Goal: Task Accomplishment & Management: Manage account settings

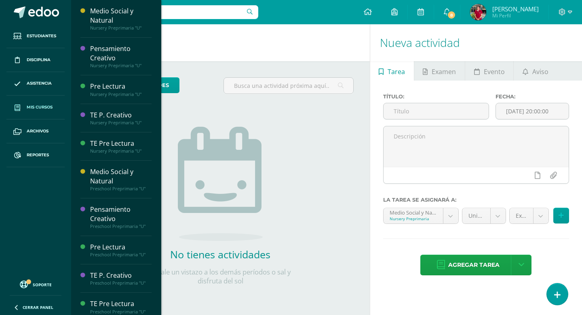
click at [36, 105] on span "Mis cursos" at bounding box center [40, 107] width 26 height 6
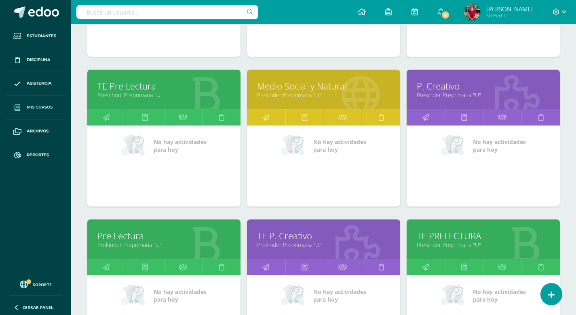
scroll to position [544, 0]
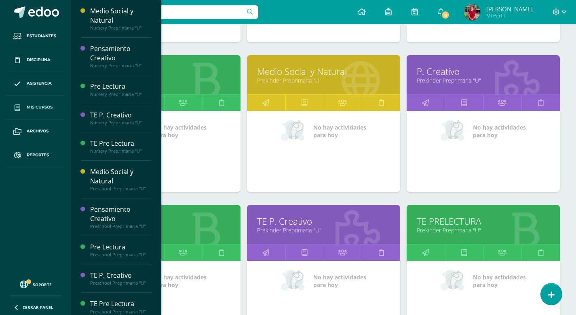
click at [442, 223] on link "TE PRELECTURA" at bounding box center [483, 221] width 133 height 13
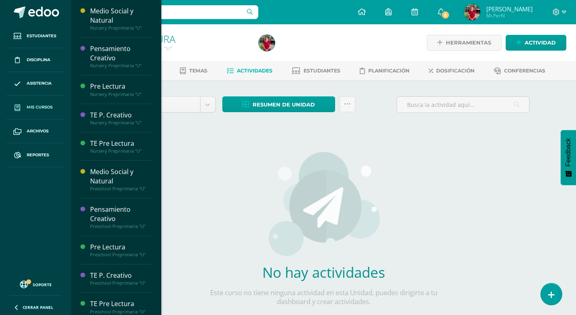
click at [39, 106] on span "Mis cursos" at bounding box center [40, 107] width 26 height 6
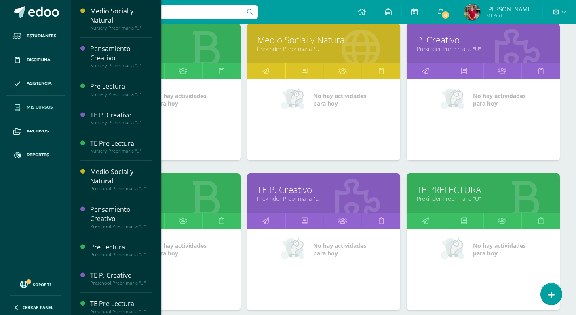
scroll to position [577, 0]
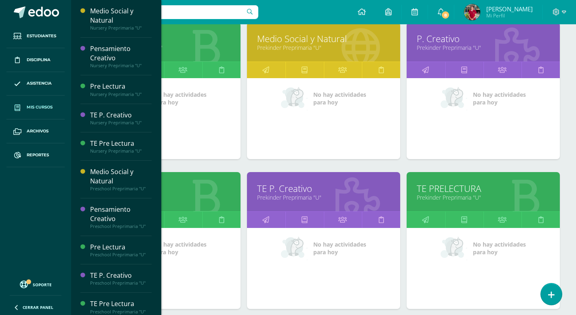
click at [436, 186] on link "TE PRELECTURA" at bounding box center [483, 188] width 133 height 13
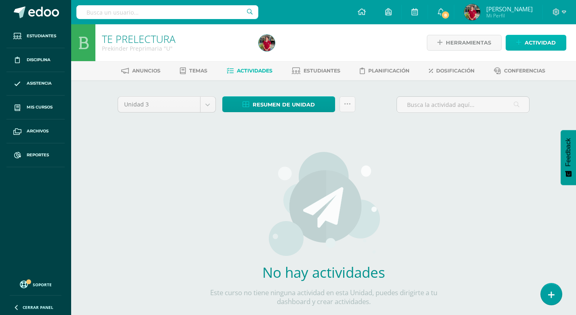
click at [535, 43] on span "Actividad" at bounding box center [540, 42] width 31 height 15
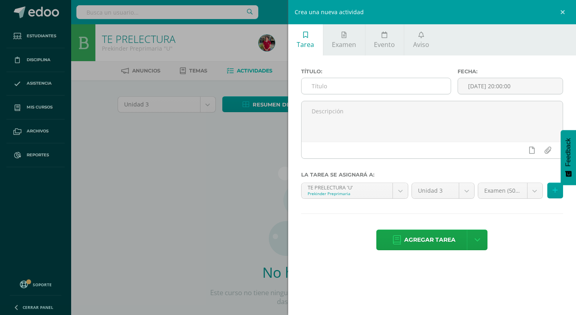
click at [375, 85] on input "text" at bounding box center [377, 86] width 150 height 16
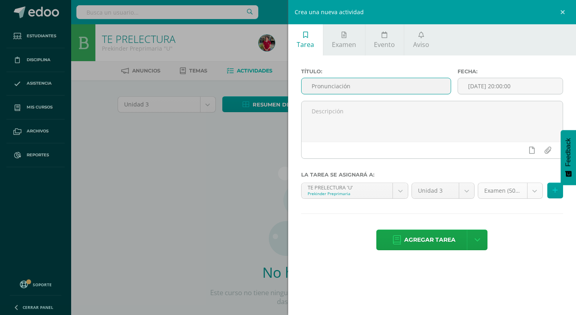
type input "Pronunciación"
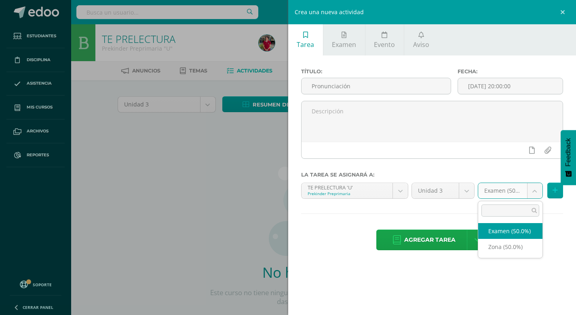
click at [534, 193] on body "Estudiantes Disciplina Asistencia Mis cursos Archivos Reportes Soporte Ayuda Re…" at bounding box center [288, 173] width 576 height 347
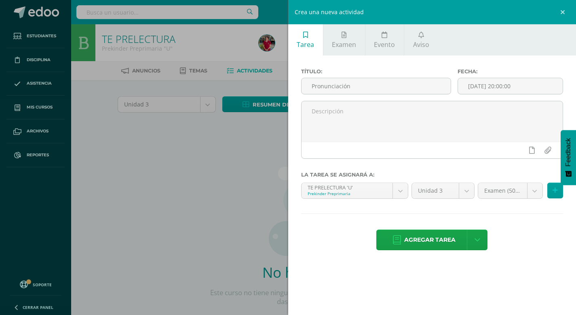
click at [354, 235] on body "Estudiantes Disciplina Asistencia Mis cursos Archivos Reportes Soporte Ayuda Re…" at bounding box center [288, 173] width 576 height 347
click at [344, 38] on icon at bounding box center [344, 35] width 5 height 6
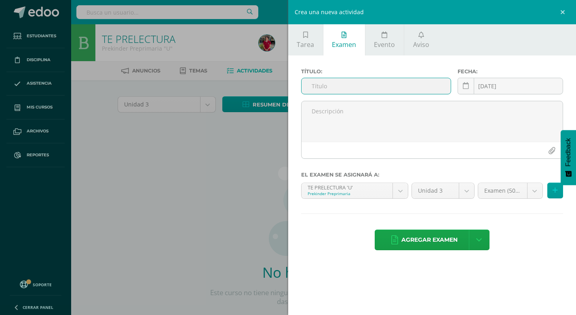
click at [313, 88] on input "text" at bounding box center [377, 86] width 150 height 16
type input "E"
type input "1. Pronunciación"
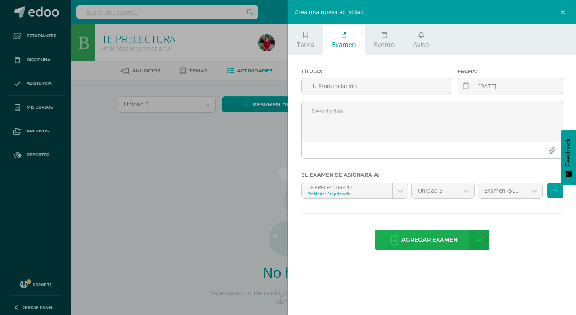
click at [432, 239] on span "Agregar examen" at bounding box center [430, 240] width 56 height 20
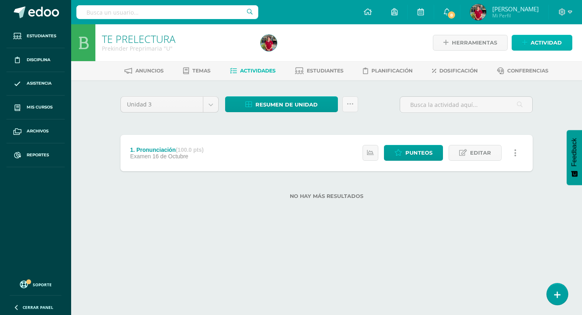
click at [546, 46] on span "Actividad" at bounding box center [546, 42] width 31 height 15
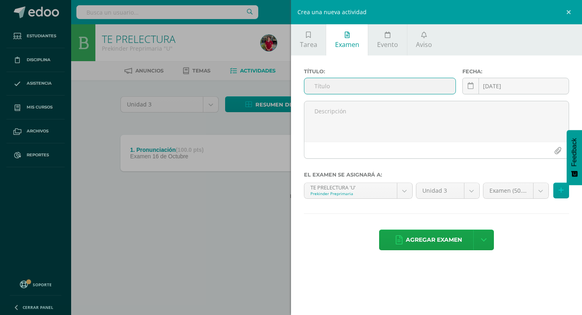
click at [324, 85] on input "text" at bounding box center [380, 86] width 151 height 16
type input "2. Comprensión"
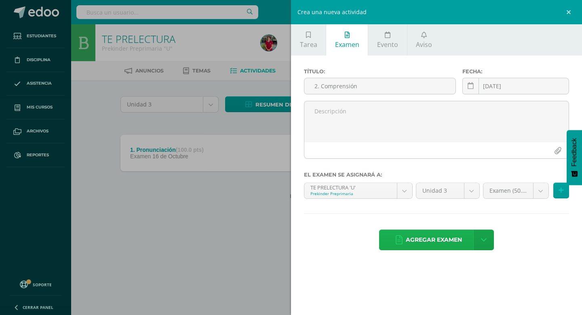
click at [434, 238] on span "Agregar examen" at bounding box center [434, 240] width 56 height 20
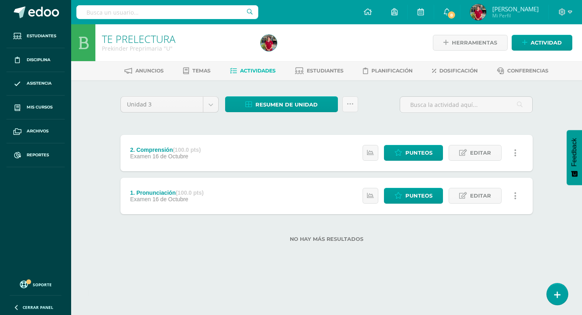
click at [545, 34] on div "Herramientas Detalle de asistencias Actividad" at bounding box center [496, 42] width 152 height 37
click at [544, 40] on span "Actividad" at bounding box center [546, 42] width 31 height 15
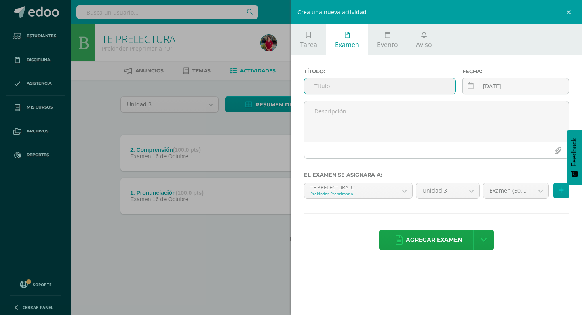
click at [344, 85] on input "text" at bounding box center [380, 86] width 151 height 16
click at [344, 85] on input "3. d" at bounding box center [380, 86] width 151 height 16
type input "3. descripción de láminas"
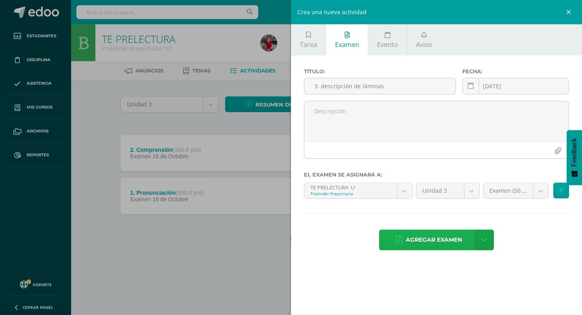
click at [436, 241] on span "Agregar examen" at bounding box center [434, 240] width 56 height 20
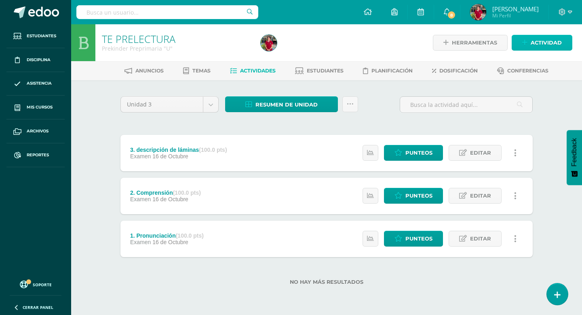
click at [538, 39] on span "Actividad" at bounding box center [546, 42] width 31 height 15
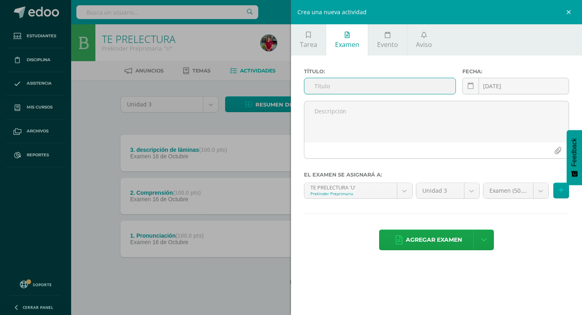
click at [364, 89] on input "text" at bounding box center [380, 86] width 151 height 16
type input "4. Raz. Lingüistíco"
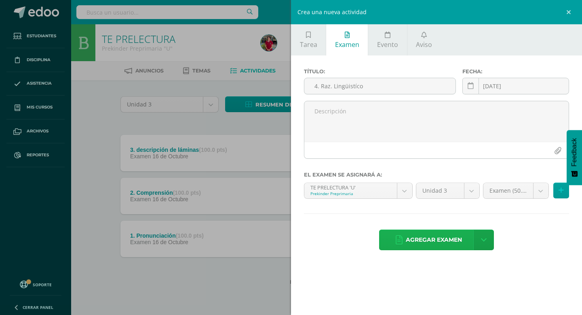
click at [447, 232] on span "Agregar examen" at bounding box center [434, 240] width 56 height 20
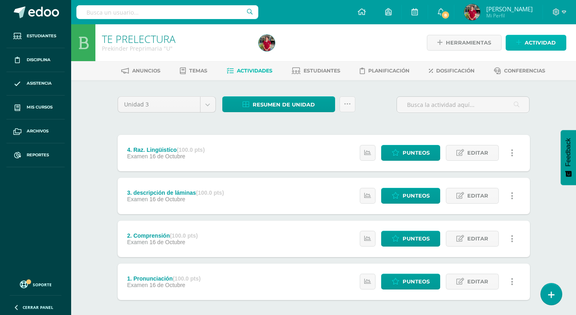
click at [535, 42] on span "Actividad" at bounding box center [540, 42] width 31 height 15
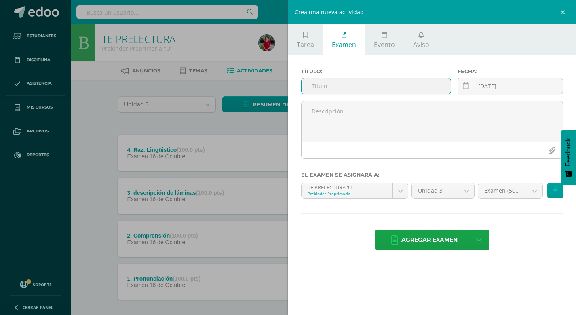
click at [400, 86] on input "text" at bounding box center [377, 86] width 150 height 16
type input "5. Definición"
click at [429, 241] on span "Agregar examen" at bounding box center [430, 240] width 56 height 20
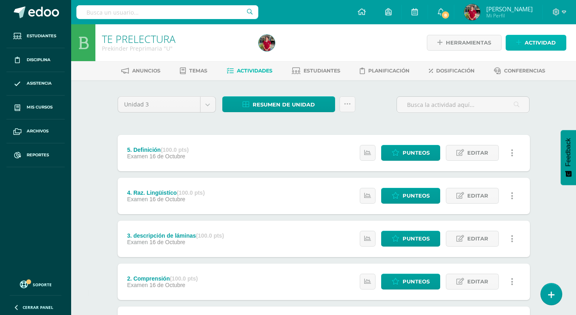
click at [539, 41] on span "Actividad" at bounding box center [540, 42] width 31 height 15
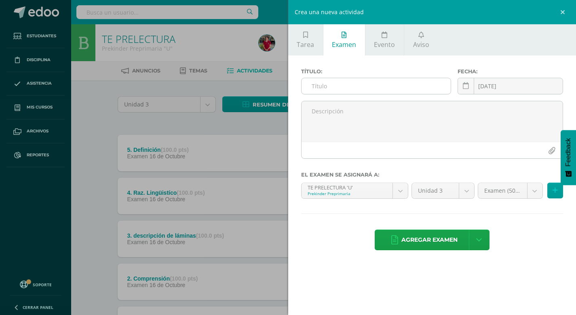
click at [392, 88] on input "text" at bounding box center [377, 86] width 150 height 16
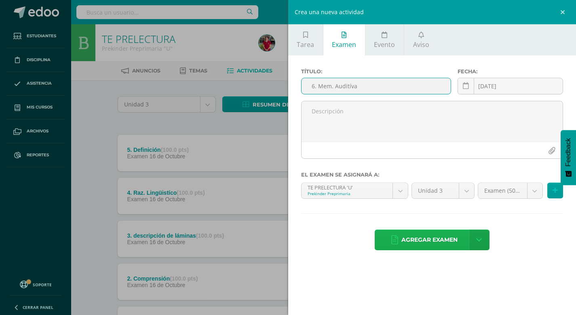
type input "6. Mem. Auditíva"
click at [436, 241] on span "Agregar examen" at bounding box center [430, 240] width 56 height 20
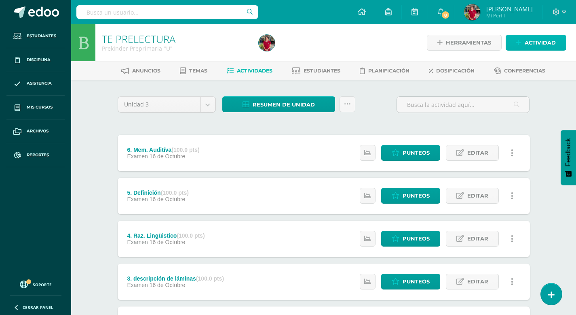
click at [537, 44] on span "Actividad" at bounding box center [540, 42] width 31 height 15
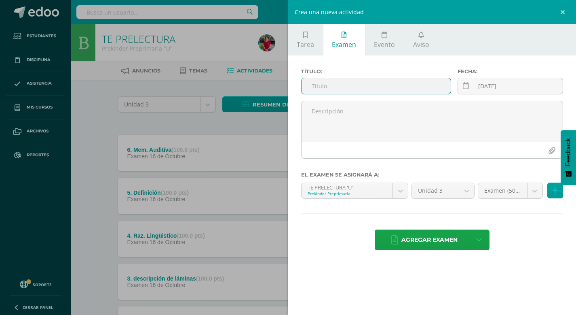
click at [363, 86] on input "text" at bounding box center [377, 86] width 150 height 16
type input "7. Mem. Lógica"
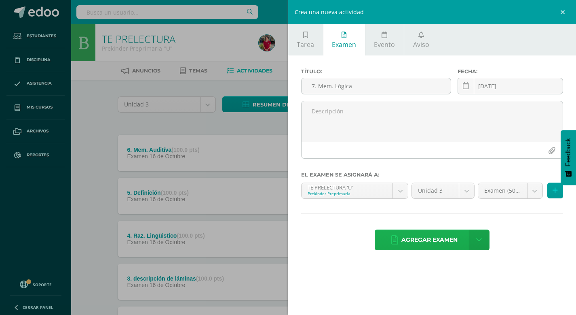
click at [431, 239] on span "Agregar examen" at bounding box center [430, 240] width 56 height 20
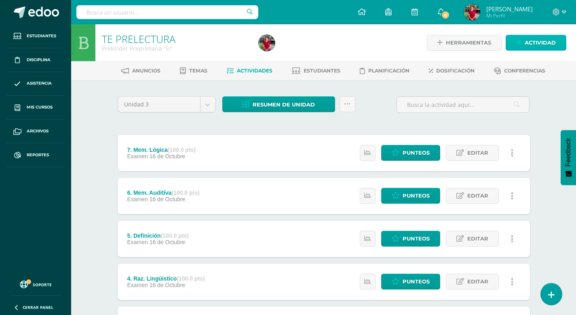
click at [540, 42] on span "Actividad" at bounding box center [540, 42] width 31 height 15
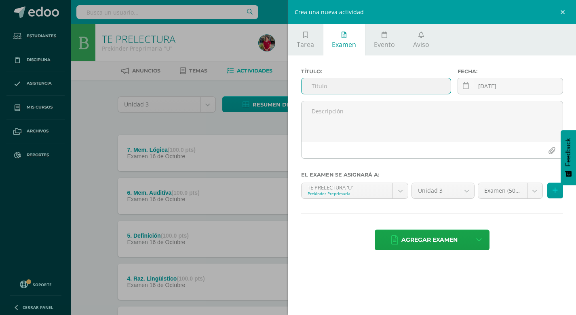
click at [411, 92] on input "text" at bounding box center [377, 86] width 150 height 16
type input "8. Mem. Visual"
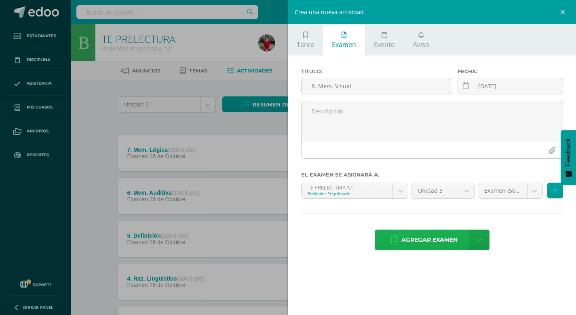
click at [423, 235] on span "Agregar examen" at bounding box center [430, 240] width 56 height 20
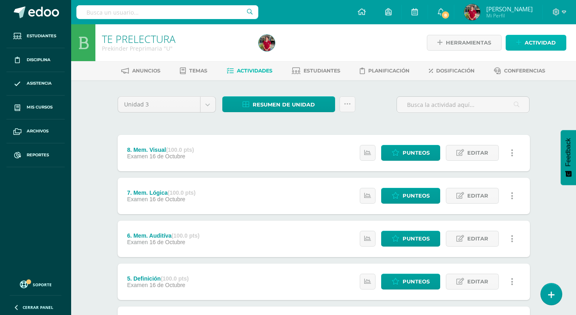
click at [542, 41] on span "Actividad" at bounding box center [540, 42] width 31 height 15
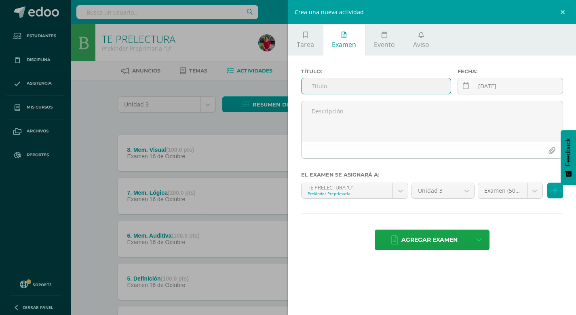
click at [423, 91] on input "text" at bounding box center [377, 86] width 150 height 16
type input "9. Mem. Motora"
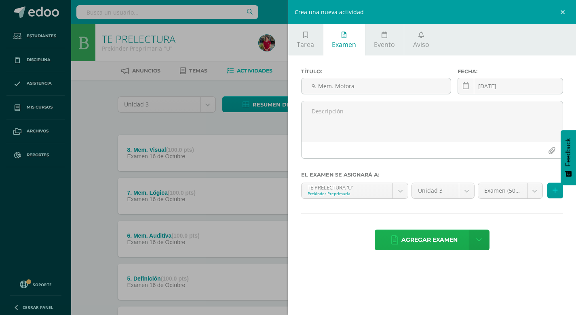
click at [431, 239] on span "Agregar examen" at bounding box center [430, 240] width 56 height 20
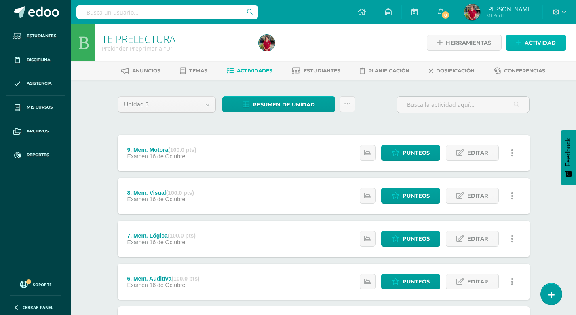
click at [538, 43] on span "Actividad" at bounding box center [540, 42] width 31 height 15
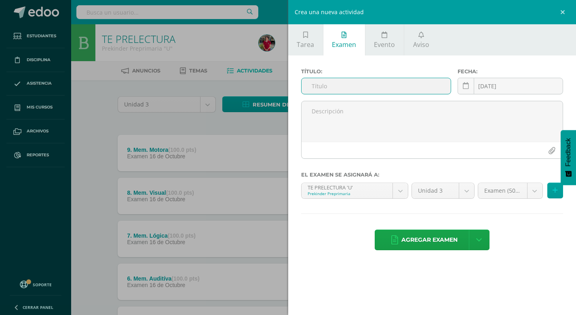
click at [369, 87] on input "text" at bounding box center [377, 86] width 150 height 16
type input "10. Secuencias Verbales"
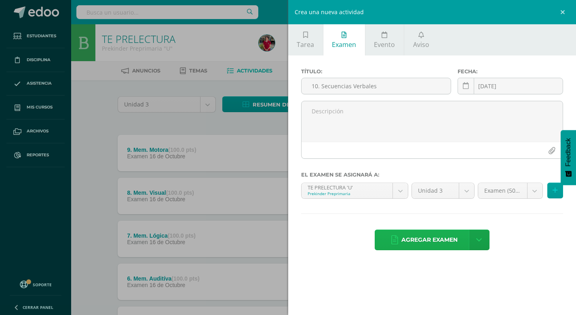
click at [438, 240] on span "Agregar examen" at bounding box center [430, 240] width 56 height 20
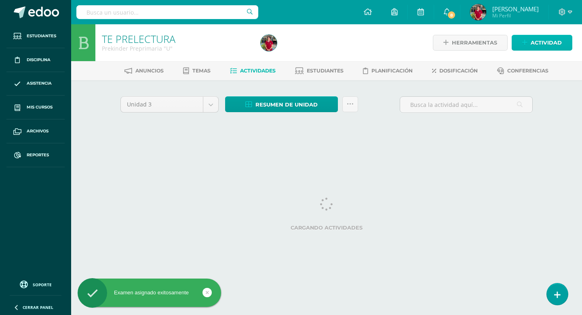
click at [542, 42] on span "Actividad" at bounding box center [546, 42] width 31 height 15
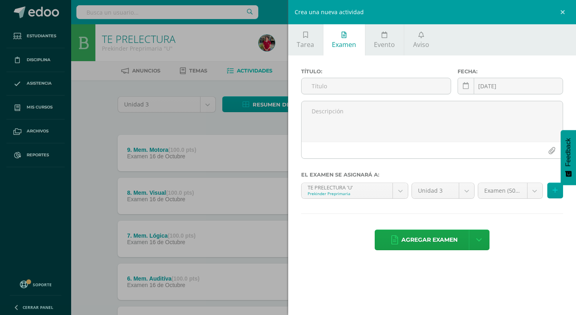
click at [234, 117] on div "Crea una nueva actividad Tarea Examen Evento Aviso Título: Fecha: 2025-10-15 20…" at bounding box center [288, 157] width 576 height 315
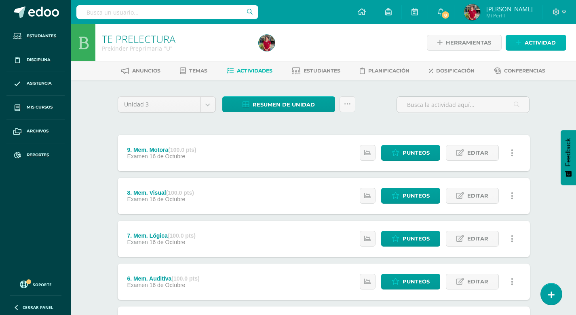
click at [540, 42] on span "Actividad" at bounding box center [540, 42] width 31 height 15
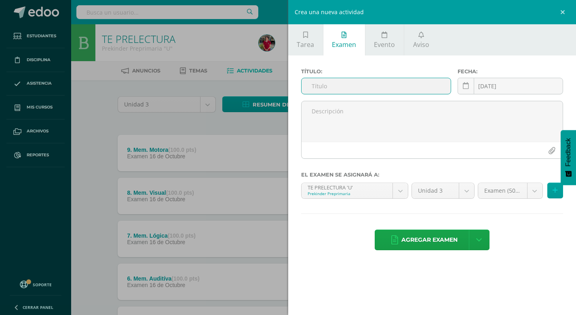
click at [337, 85] on input "text" at bounding box center [377, 86] width 150 height 16
type input "11. Seg. Instrucciones Verbales"
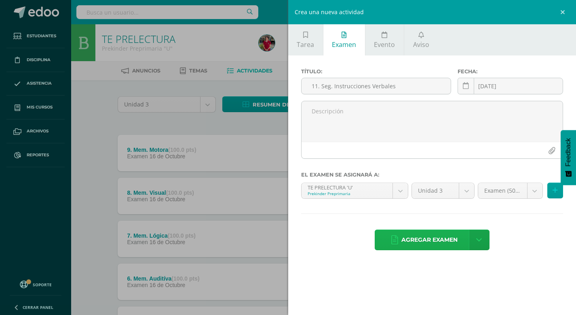
click at [421, 238] on span "Agregar examen" at bounding box center [430, 240] width 56 height 20
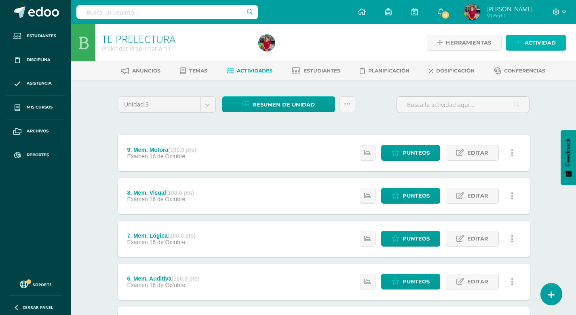
click at [541, 40] on span "Actividad" at bounding box center [540, 42] width 31 height 15
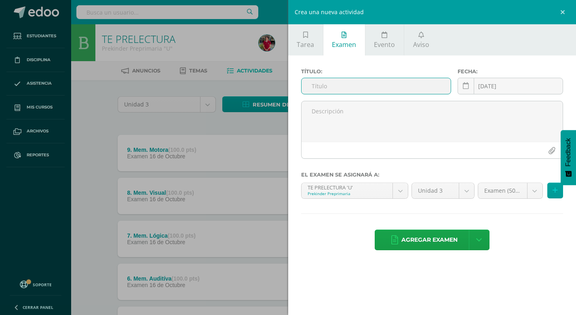
click at [377, 83] on input "text" at bounding box center [377, 86] width 150 height 16
type input "12. Sem. Opuestos"
click at [428, 242] on span "Agregar examen" at bounding box center [430, 240] width 56 height 20
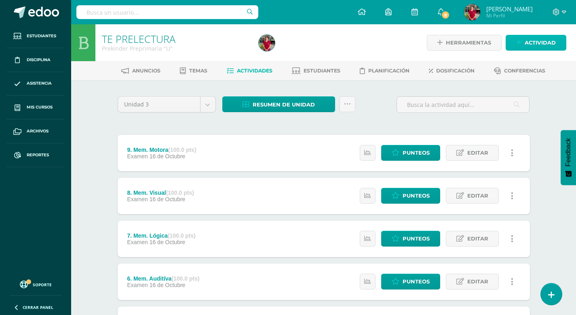
click at [542, 43] on span "Actividad" at bounding box center [540, 42] width 31 height 15
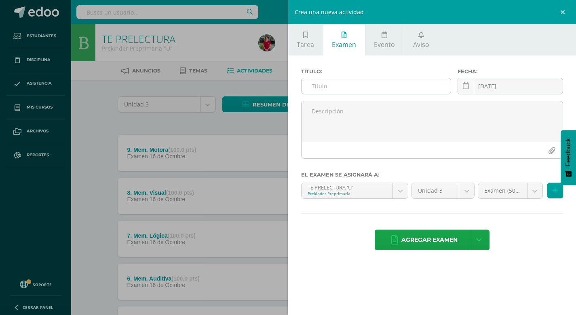
click at [397, 84] on input "text" at bounding box center [377, 86] width 150 height 16
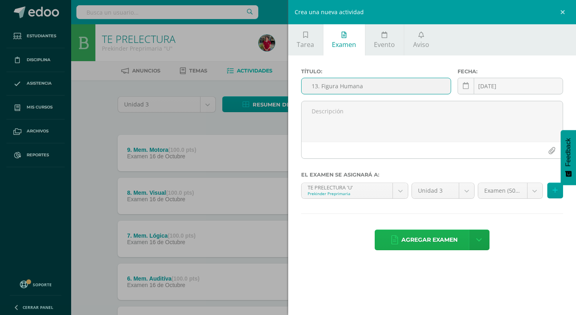
type input "13. Figura Humana"
click at [430, 237] on span "Agregar examen" at bounding box center [430, 240] width 56 height 20
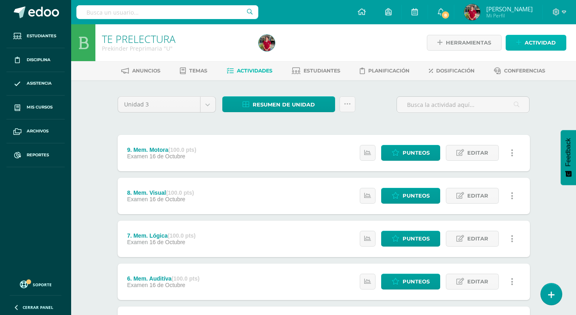
click at [537, 42] on span "Actividad" at bounding box center [540, 42] width 31 height 15
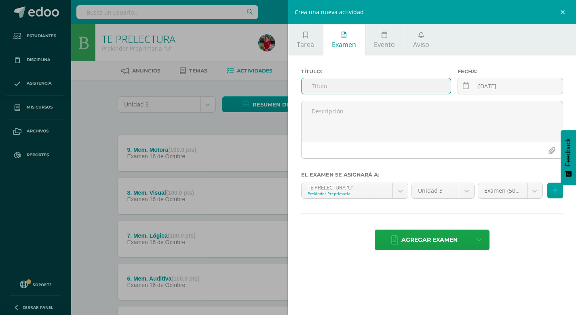
click at [383, 85] on input "text" at bounding box center [377, 86] width 150 height 16
type input "14. Esquema Corporal"
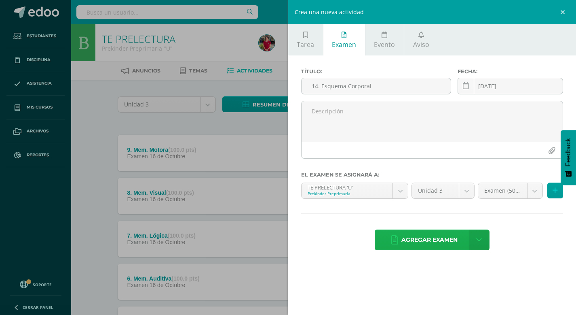
click at [425, 238] on span "Agregar examen" at bounding box center [430, 240] width 56 height 20
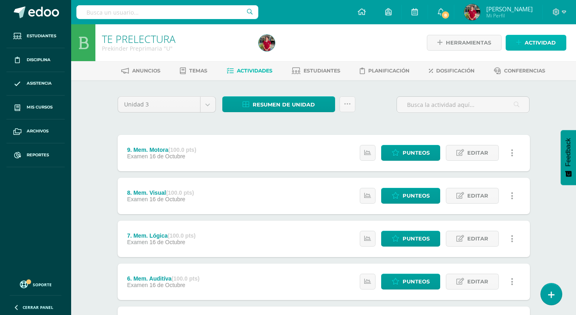
click at [539, 42] on span "Actividad" at bounding box center [540, 42] width 31 height 15
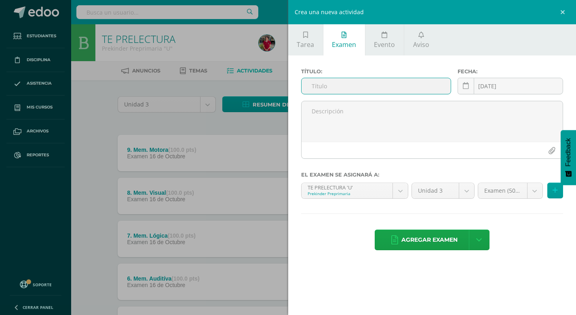
click at [396, 89] on input "text" at bounding box center [377, 86] width 150 height 16
type input "15. Percepción"
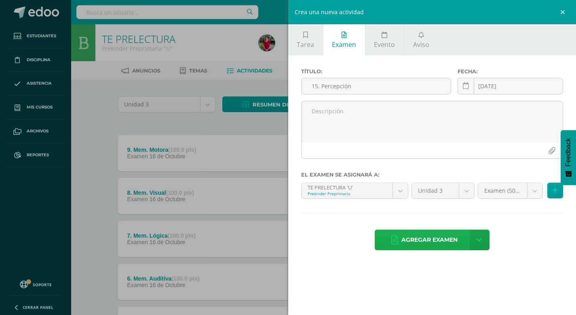
click at [440, 240] on span "Agregar examen" at bounding box center [430, 240] width 56 height 20
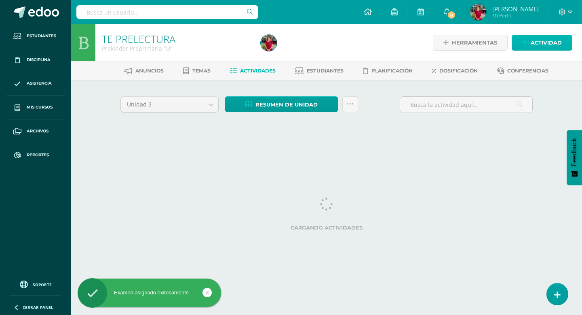
click at [541, 42] on span "Actividad" at bounding box center [546, 42] width 31 height 15
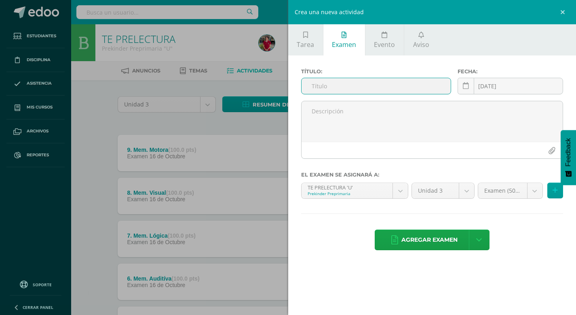
click at [335, 91] on input "text" at bounding box center [377, 86] width 150 height 16
type input "16. [PERSON_NAME]"
click at [418, 250] on div "Agregar examen Agregar examen y ocultar" at bounding box center [432, 240] width 263 height 22
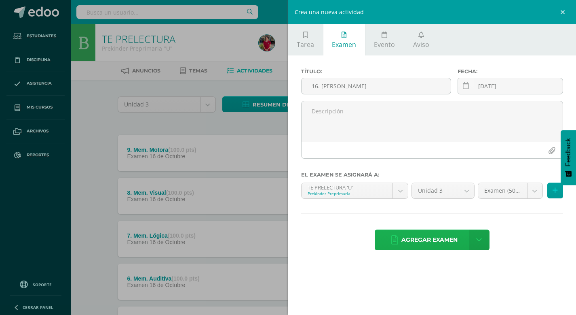
click at [418, 240] on span "Agregar examen" at bounding box center [430, 240] width 56 height 20
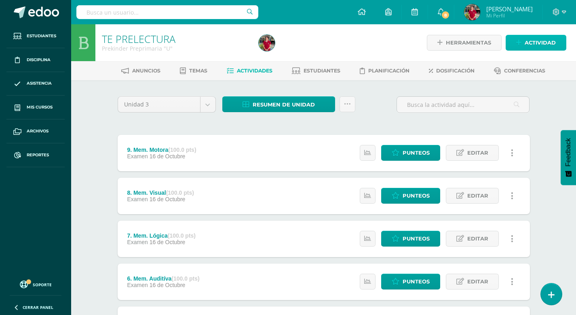
click at [541, 42] on span "Actividad" at bounding box center [540, 42] width 31 height 15
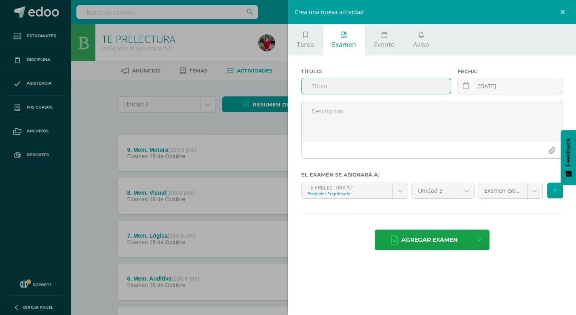
click at [375, 88] on input "text" at bounding box center [377, 86] width 150 height 16
type input "17. Copia de trazos"
click at [428, 243] on span "Agregar examen" at bounding box center [430, 240] width 56 height 20
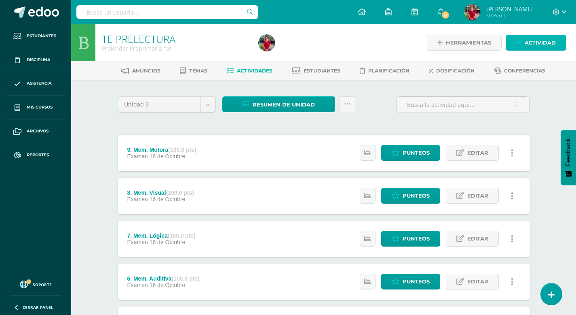
click at [541, 40] on span "Actividad" at bounding box center [540, 42] width 31 height 15
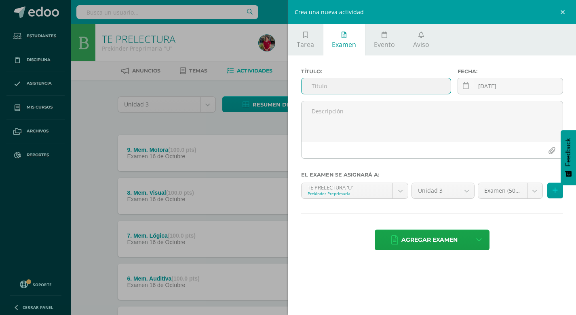
click at [390, 85] on input "text" at bounding box center [377, 86] width 150 height 16
type input "18. Teoría Lingüistica"
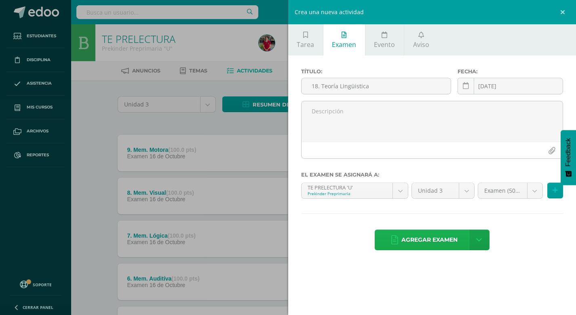
click at [432, 240] on span "Agregar examen" at bounding box center [430, 240] width 56 height 20
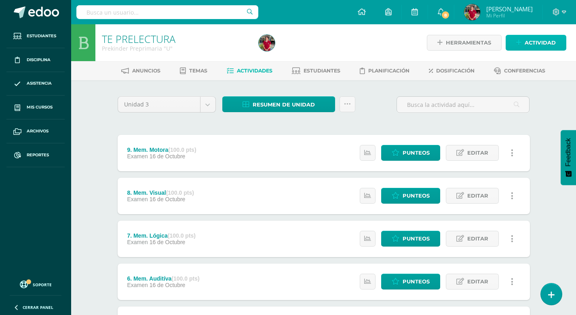
click at [531, 42] on span "Actividad" at bounding box center [540, 42] width 31 height 15
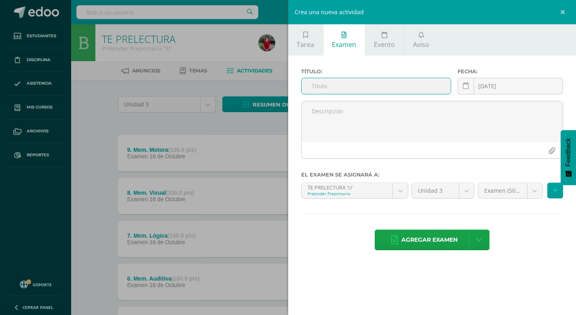
click at [379, 85] on input "text" at bounding box center [377, 86] width 150 height 16
type input "19. Conciencia Fónica"
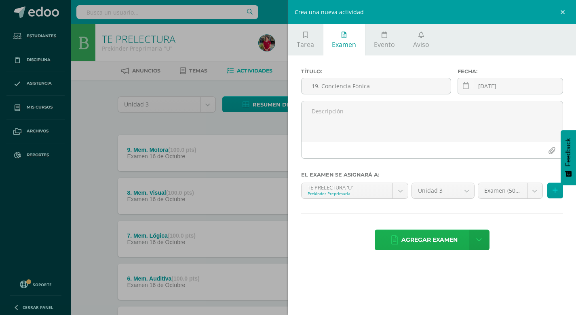
click at [431, 239] on span "Agregar examen" at bounding box center [430, 240] width 56 height 20
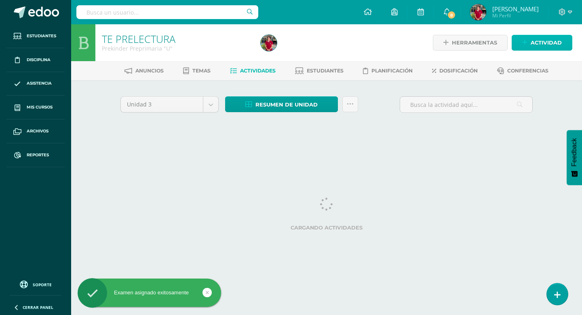
click at [546, 44] on span "Actividad" at bounding box center [546, 42] width 31 height 15
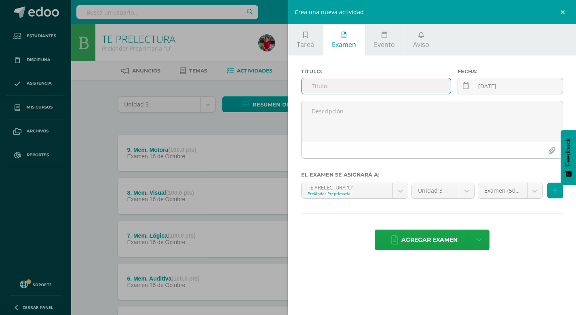
click at [397, 91] on input "text" at bounding box center [377, 86] width 150 height 16
type input "20. Concentración"
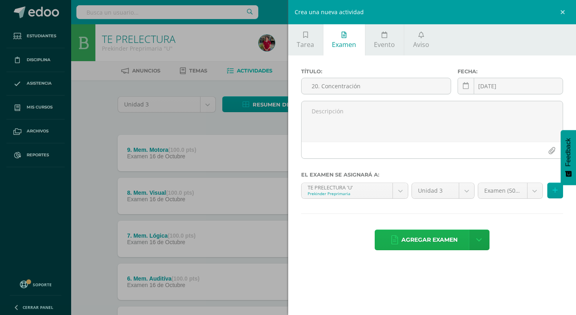
click at [440, 237] on span "Agregar examen" at bounding box center [430, 240] width 56 height 20
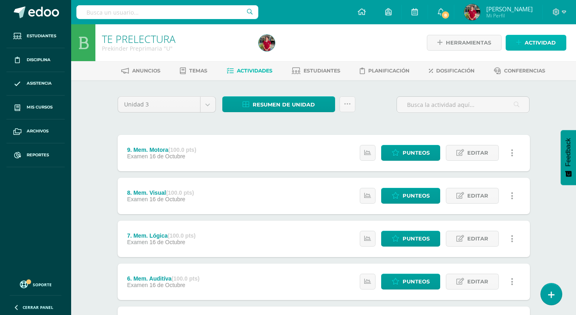
click at [540, 44] on span "Actividad" at bounding box center [540, 42] width 31 height 15
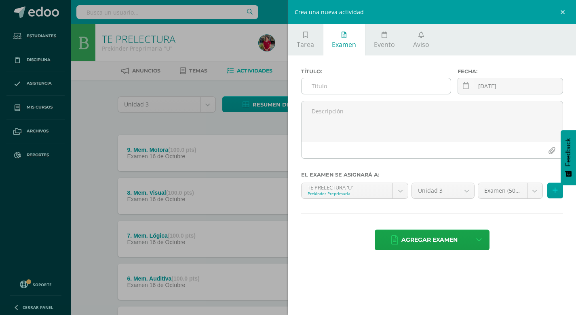
click at [364, 86] on input "text" at bounding box center [377, 86] width 150 height 16
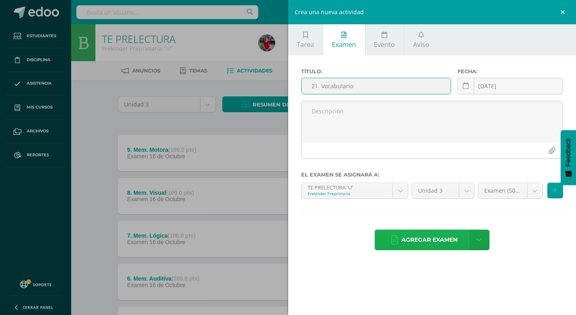
type input "21. Vocabulario"
click at [423, 244] on span "Agregar examen" at bounding box center [430, 240] width 56 height 20
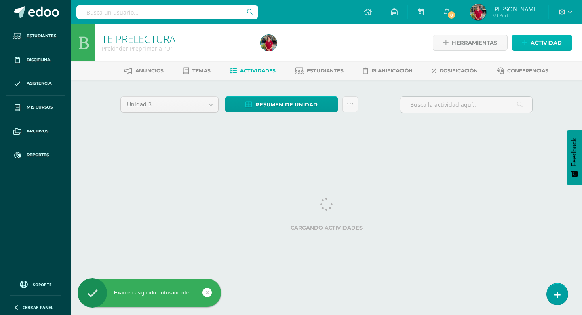
click at [548, 42] on span "Actividad" at bounding box center [546, 42] width 31 height 15
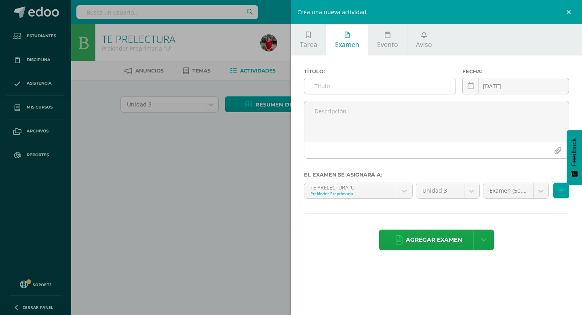
click at [329, 87] on input "text" at bounding box center [380, 86] width 151 height 16
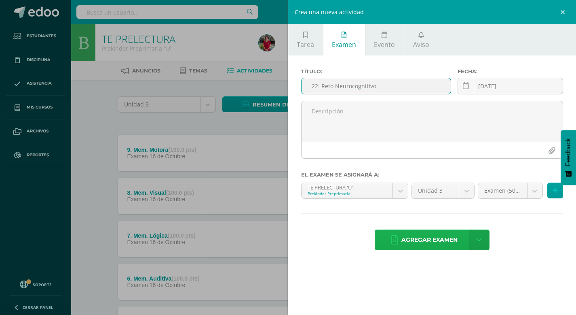
type input "22. Reto Neurocognitivo"
click at [434, 241] on span "Agregar examen" at bounding box center [430, 240] width 56 height 20
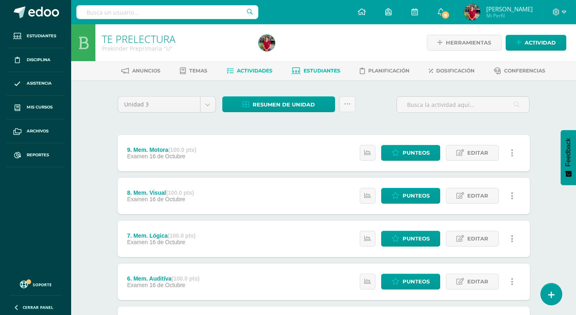
click at [322, 70] on span "Estudiantes" at bounding box center [322, 71] width 37 height 6
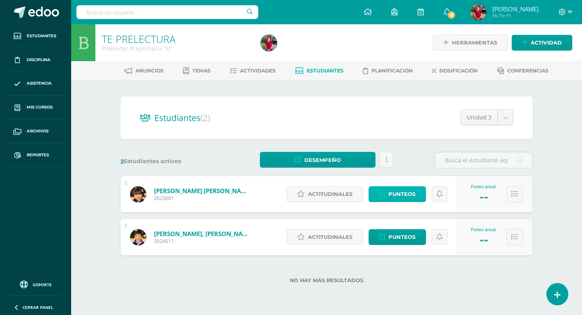
click at [404, 193] on span "Punteos" at bounding box center [402, 193] width 27 height 15
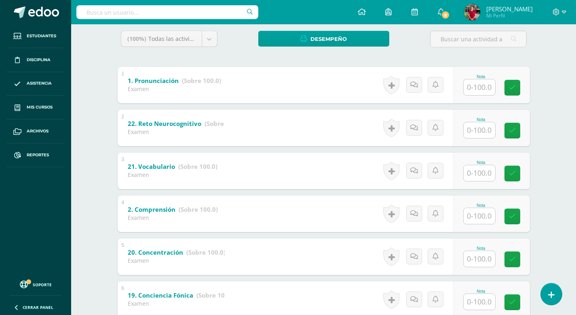
scroll to position [125, 0]
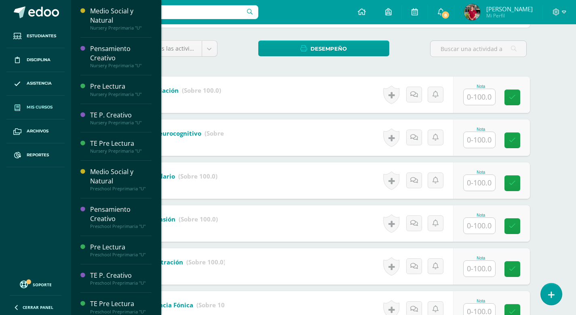
click at [40, 106] on span "Mis cursos" at bounding box center [40, 107] width 26 height 6
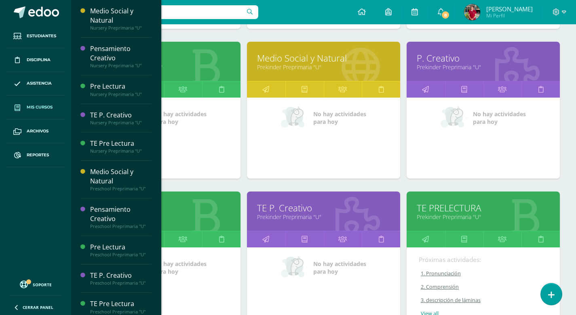
scroll to position [559, 0]
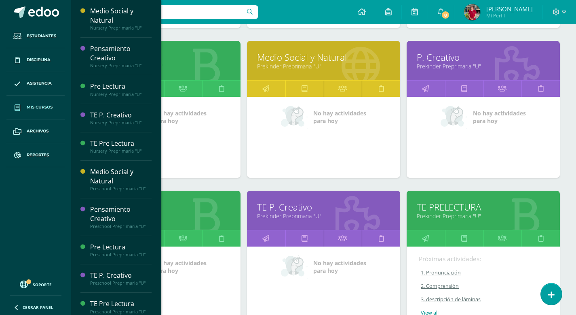
click at [449, 214] on link "Prekinder Preprimaria "U"" at bounding box center [483, 216] width 133 height 8
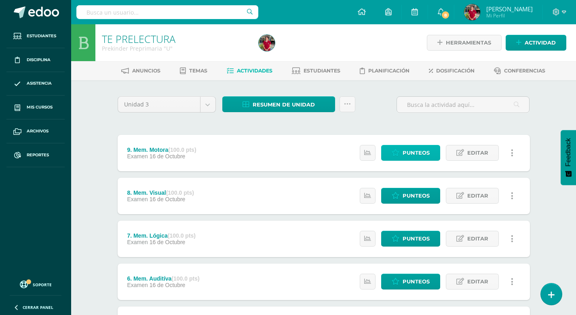
click at [418, 155] on span "Punteos" at bounding box center [416, 152] width 27 height 15
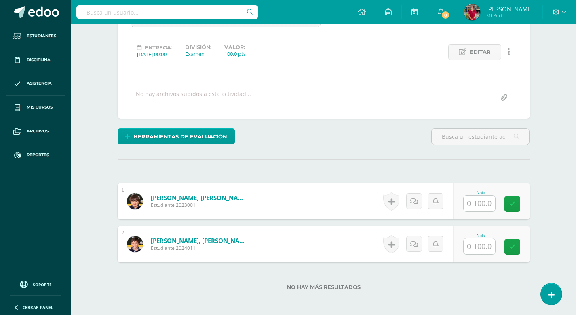
scroll to position [109, 0]
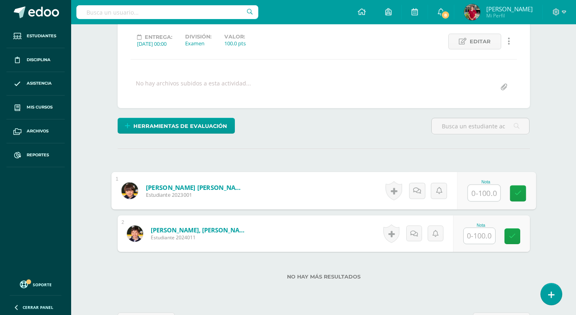
click at [476, 191] on input "text" at bounding box center [484, 193] width 32 height 16
type input "100"
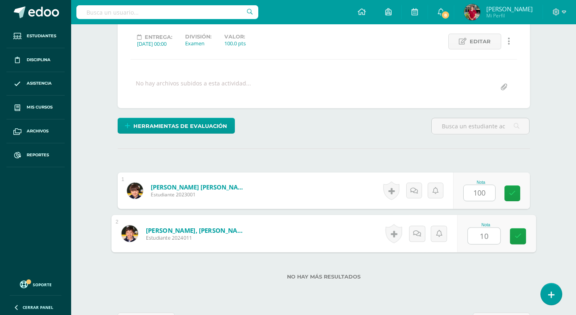
type input "100"
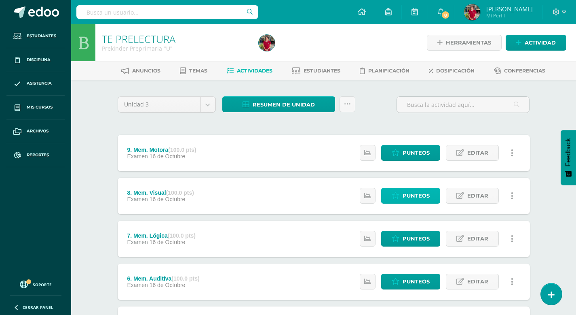
click at [411, 197] on span "Punteos" at bounding box center [416, 195] width 27 height 15
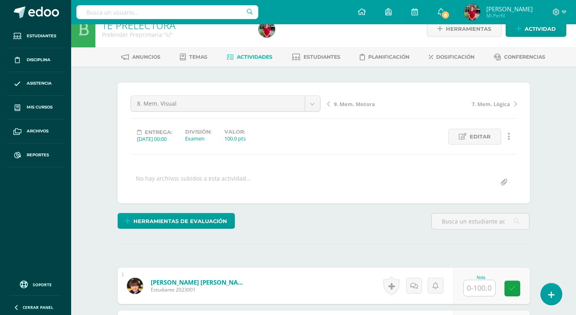
scroll to position [20, 0]
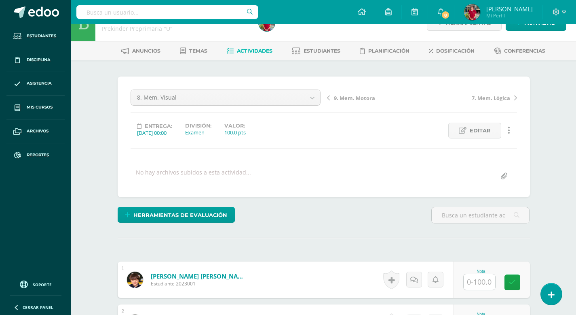
click at [478, 282] on input "text" at bounding box center [480, 282] width 32 height 16
type input "100"
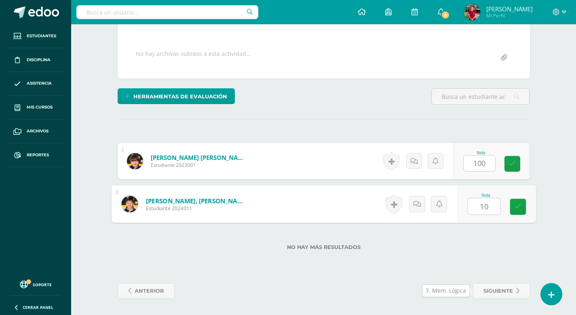
type input "100"
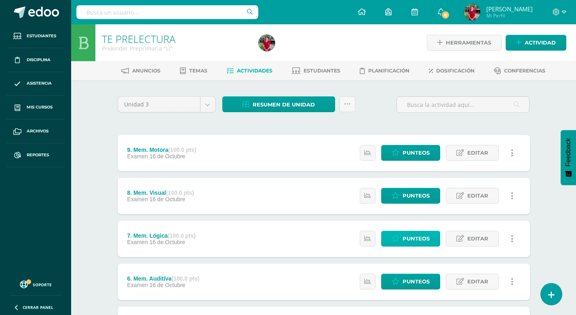
click at [414, 236] on span "Punteos" at bounding box center [416, 238] width 27 height 15
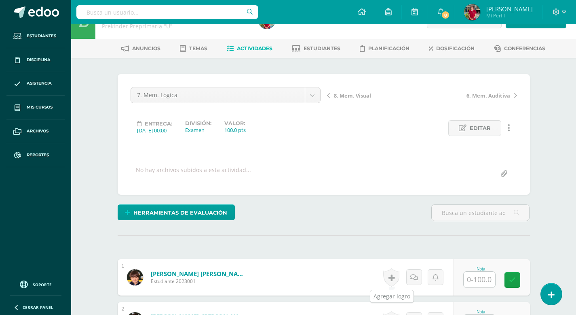
scroll to position [23, 0]
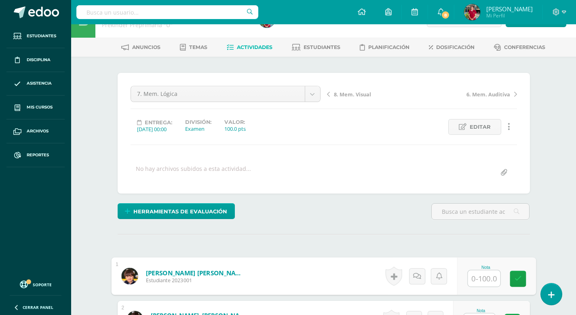
click at [476, 278] on input "text" at bounding box center [484, 278] width 32 height 16
type input "100"
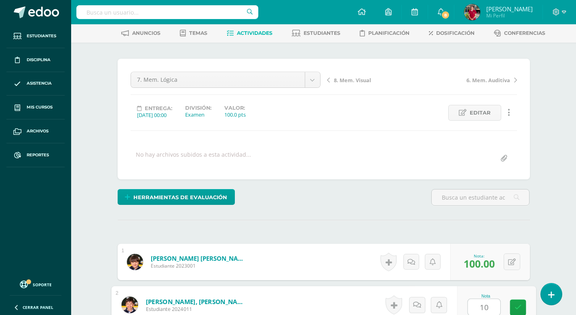
type input "100"
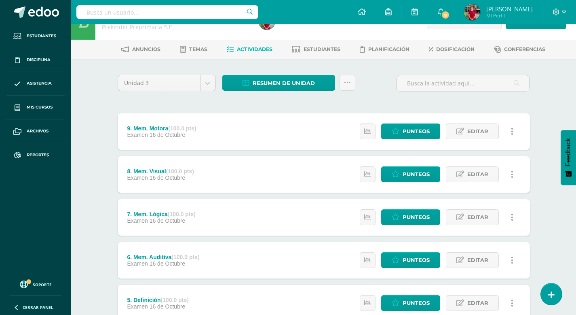
scroll to position [22, 0]
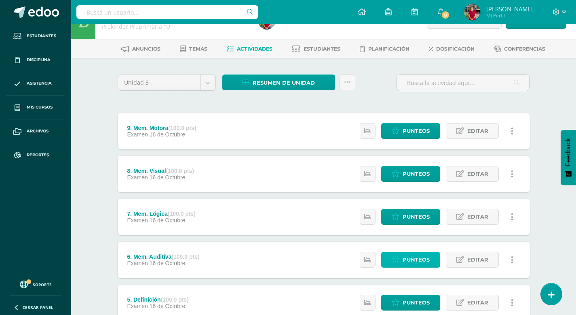
click at [409, 261] on span "Punteos" at bounding box center [416, 259] width 27 height 15
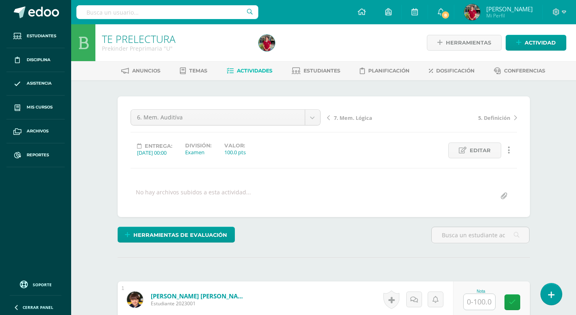
scroll to position [0, 0]
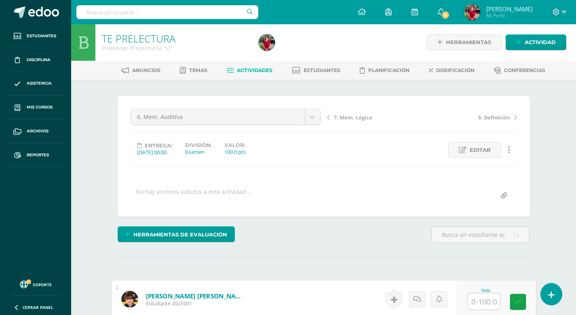
click at [476, 305] on input "text" at bounding box center [484, 301] width 32 height 16
type input "80"
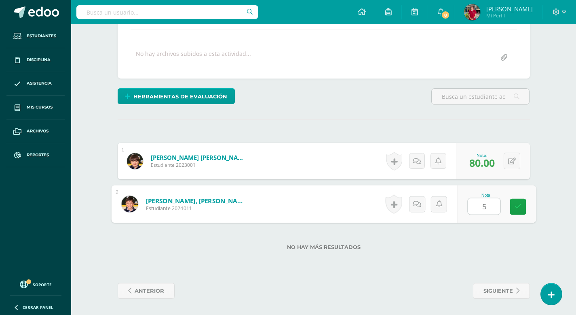
type input "50"
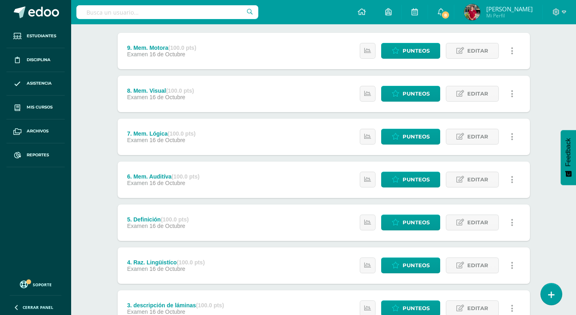
scroll to position [103, 0]
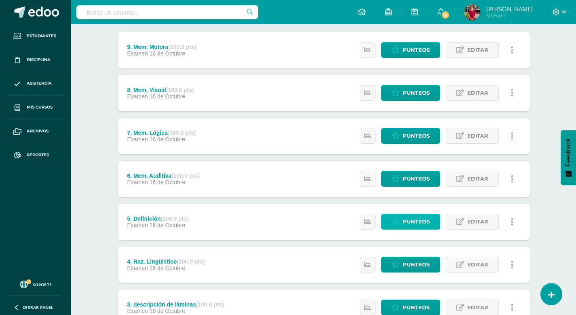
click at [416, 218] on span "Punteos" at bounding box center [416, 221] width 27 height 15
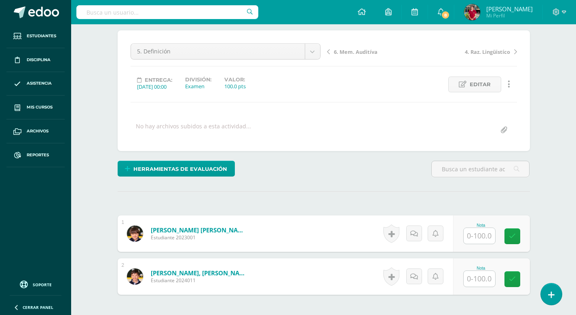
scroll to position [66, 0]
click at [476, 235] on input "text" at bounding box center [480, 235] width 32 height 16
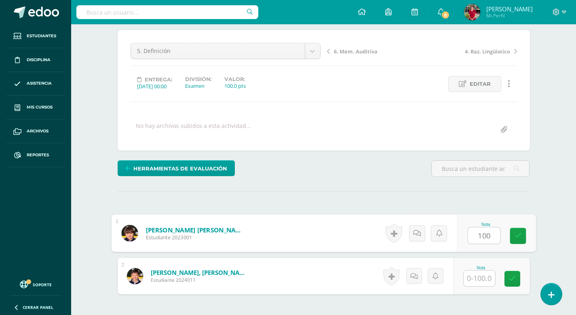
type input "100"
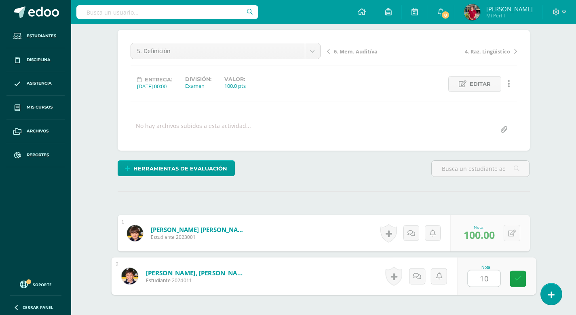
type input "100"
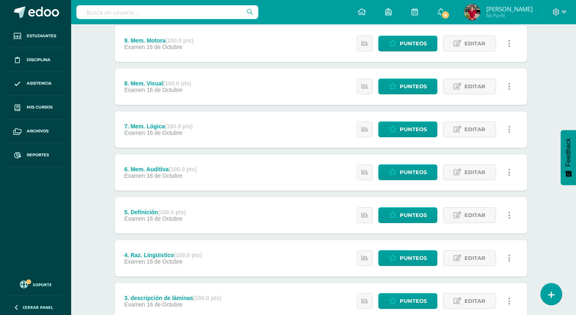
scroll to position [117, 3]
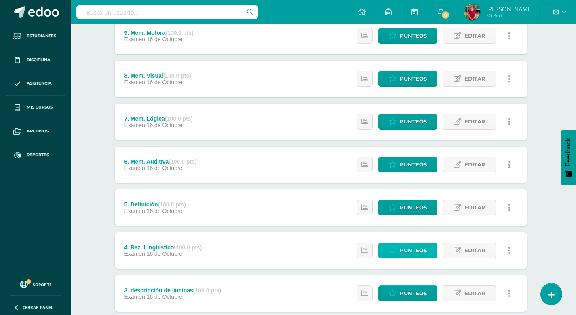
click at [402, 253] on span "Punteos" at bounding box center [413, 250] width 27 height 15
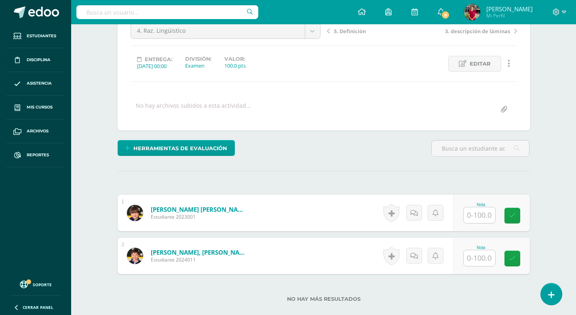
scroll to position [102, 0]
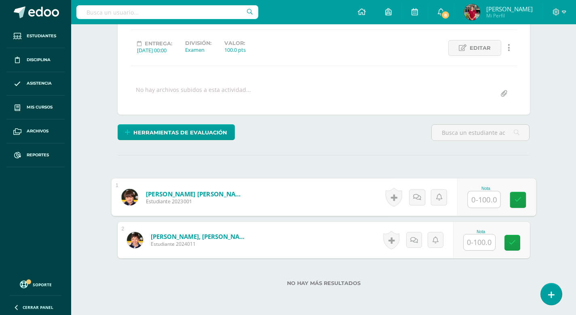
click at [476, 201] on input "text" at bounding box center [484, 199] width 32 height 16
type input "100"
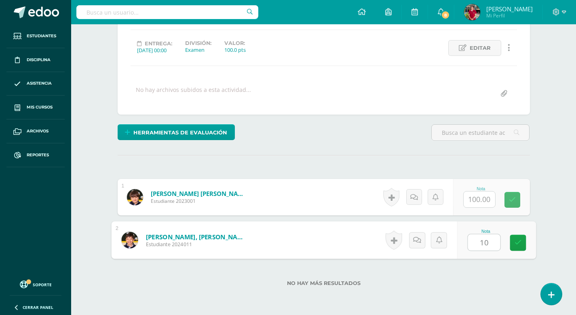
type input "100"
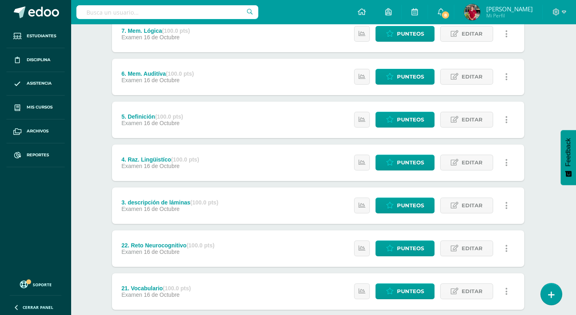
scroll to position [210, 6]
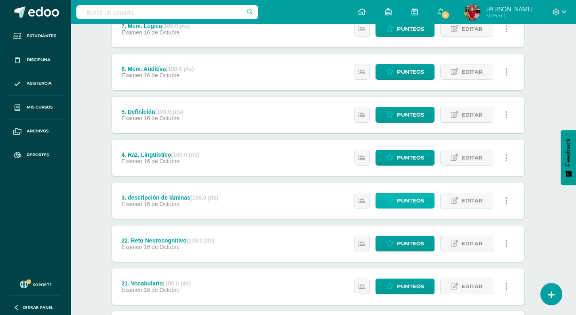
click at [399, 199] on span "Punteos" at bounding box center [410, 200] width 27 height 15
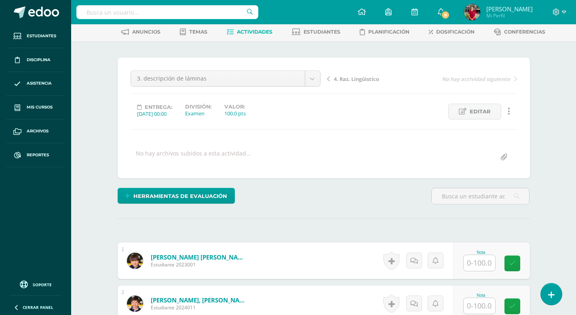
scroll to position [53, 0]
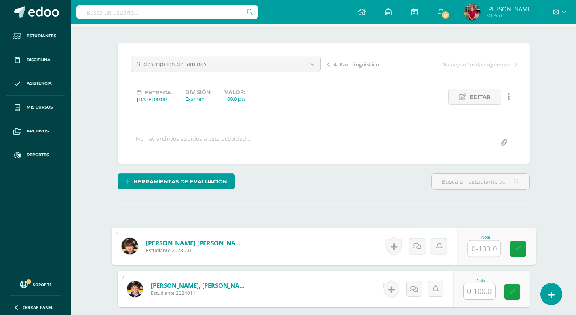
click at [481, 250] on input "text" at bounding box center [484, 248] width 32 height 16
type input "100"
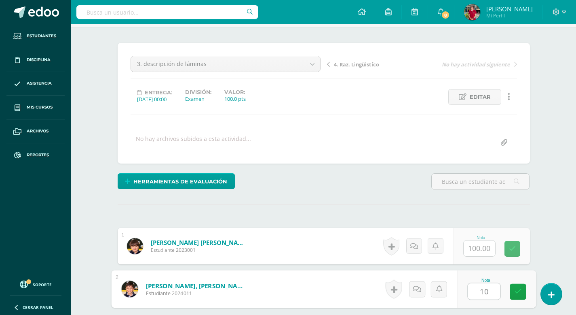
type input "100"
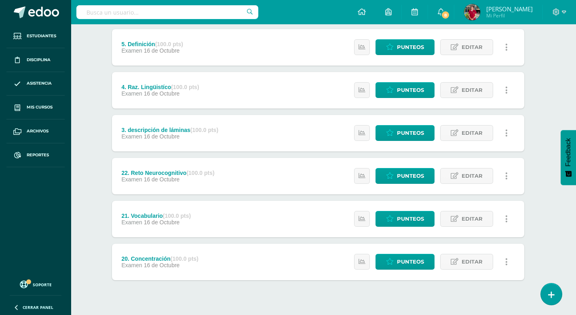
scroll to position [278, 6]
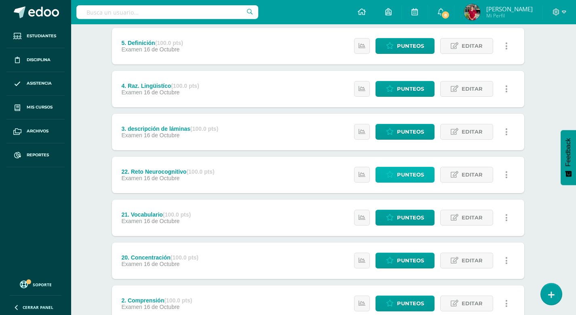
click at [402, 173] on span "Punteos" at bounding box center [410, 174] width 27 height 15
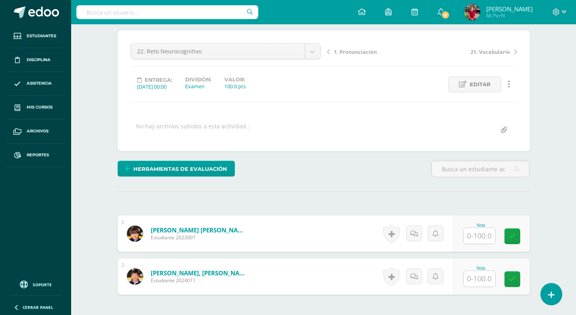
scroll to position [66, 0]
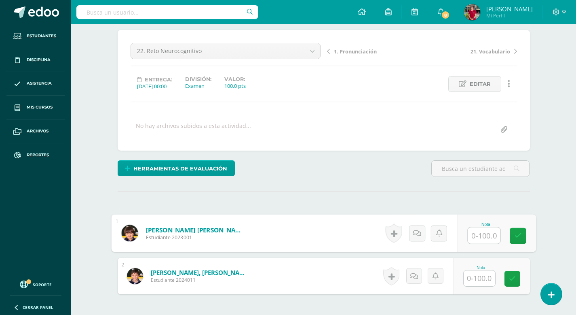
click at [475, 237] on input "text" at bounding box center [484, 235] width 32 height 16
type input "100"
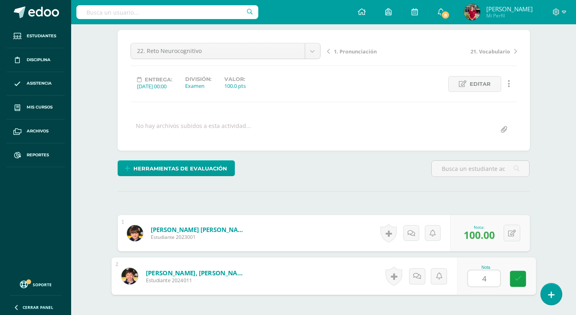
type input "40"
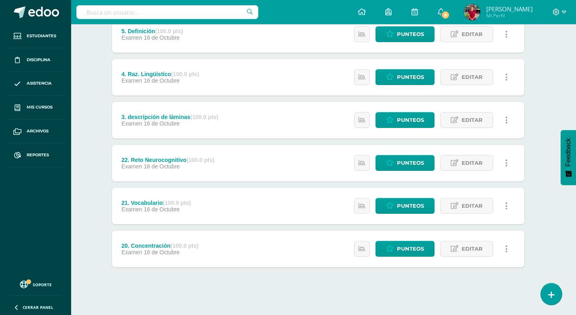
scroll to position [293, 6]
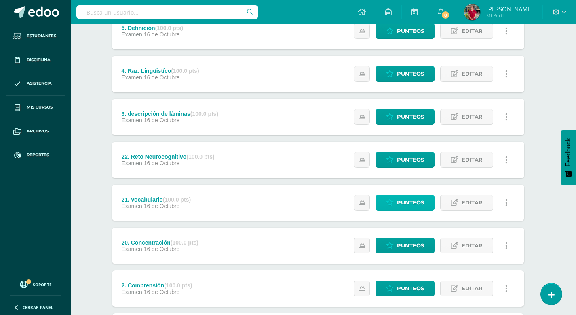
click at [404, 196] on span "Punteos" at bounding box center [410, 202] width 27 height 15
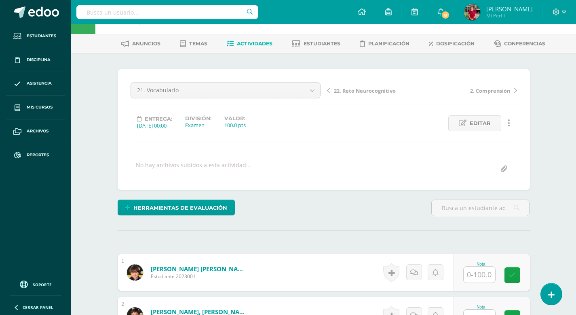
scroll to position [30, 0]
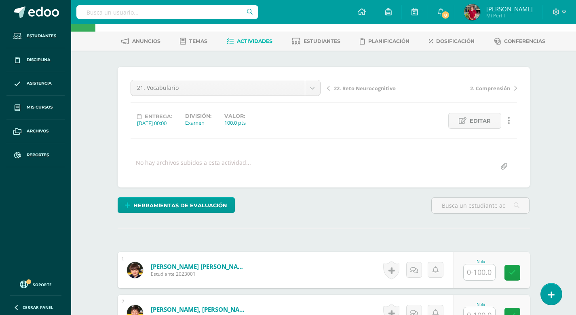
click at [477, 273] on input "text" at bounding box center [480, 272] width 32 height 16
type input "100"
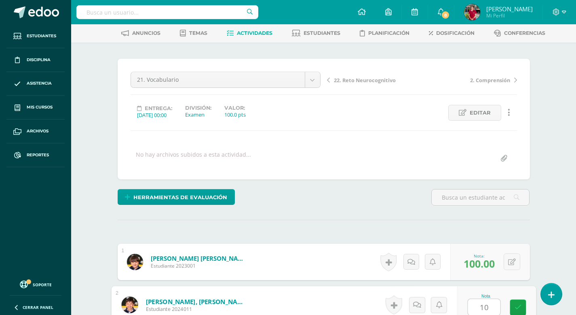
type input "100"
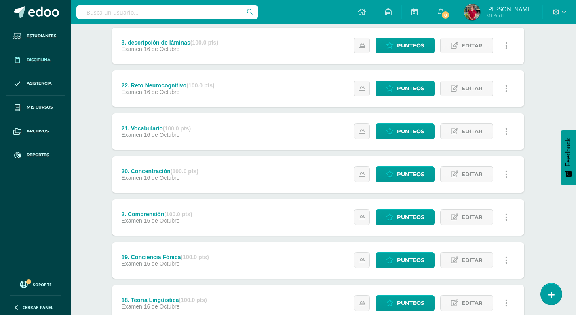
scroll to position [380, 6]
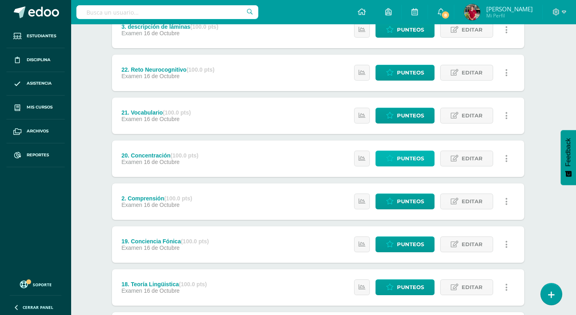
click at [417, 157] on span "Punteos" at bounding box center [410, 158] width 27 height 15
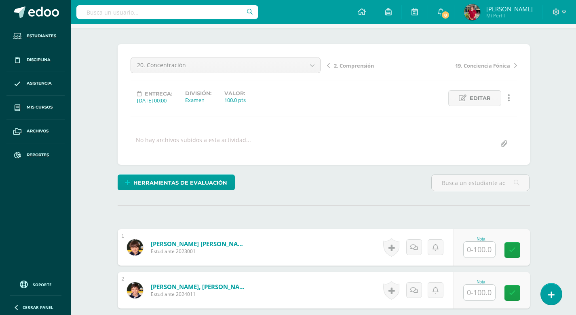
scroll to position [55, 0]
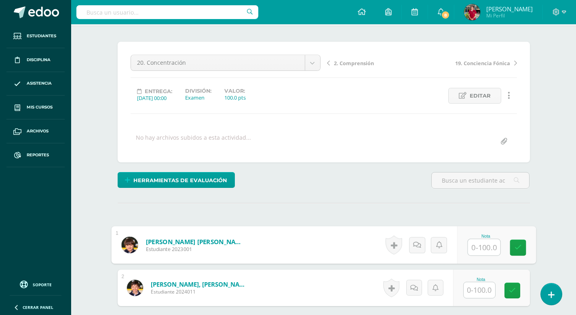
click at [477, 247] on input "text" at bounding box center [484, 247] width 32 height 16
type input "100"
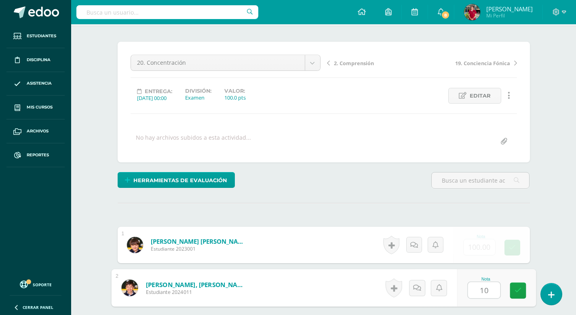
type input "100"
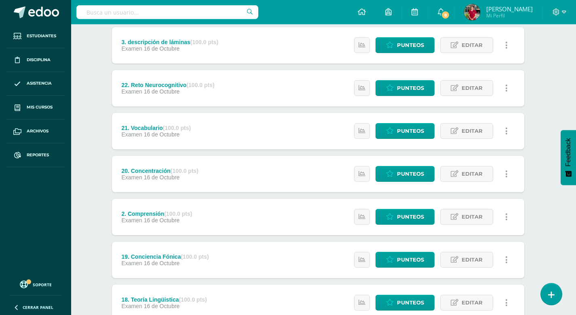
scroll to position [366, 6]
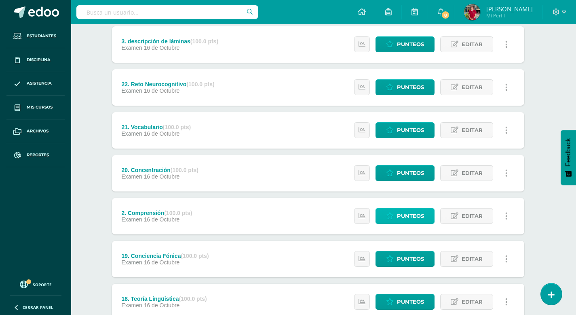
click at [408, 214] on span "Punteos" at bounding box center [410, 215] width 27 height 15
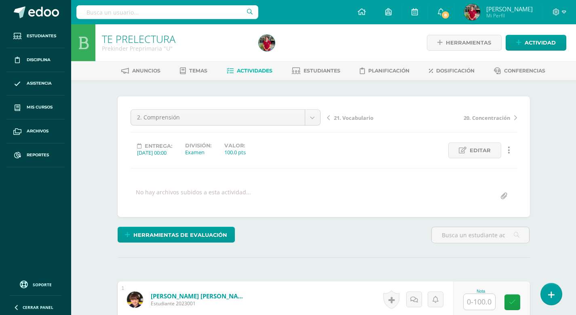
scroll to position [0, 0]
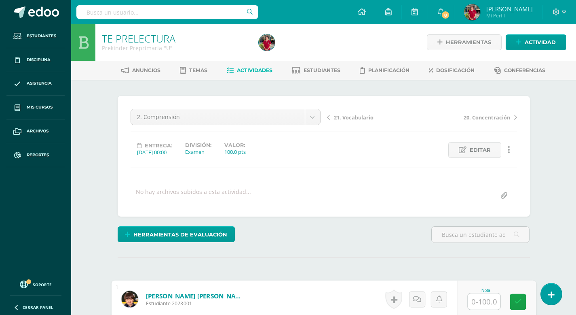
click at [478, 299] on input "text" at bounding box center [484, 301] width 32 height 16
type input "100"
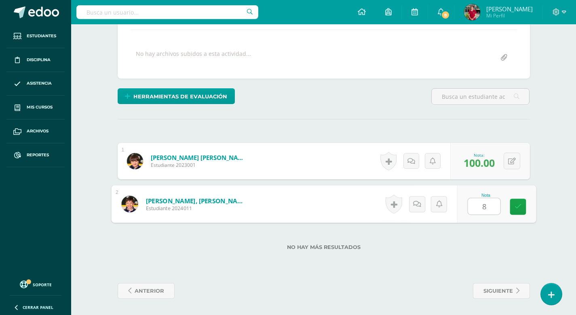
type input "80"
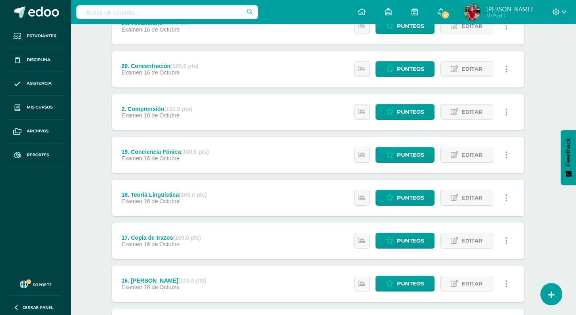
scroll to position [469, 6]
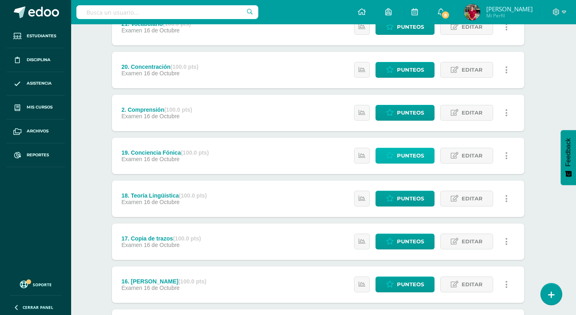
click at [418, 155] on span "Punteos" at bounding box center [410, 155] width 27 height 15
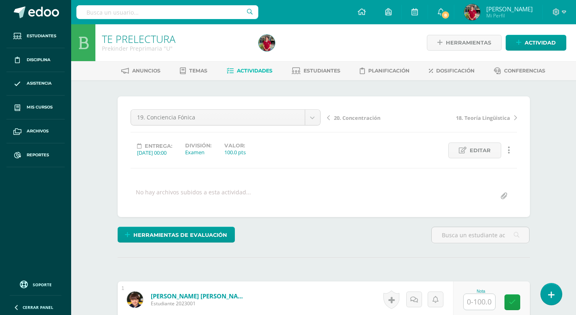
scroll to position [0, 0]
click at [478, 302] on input "text" at bounding box center [480, 301] width 32 height 16
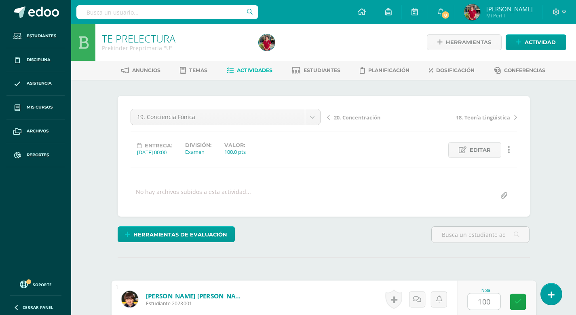
type input "100"
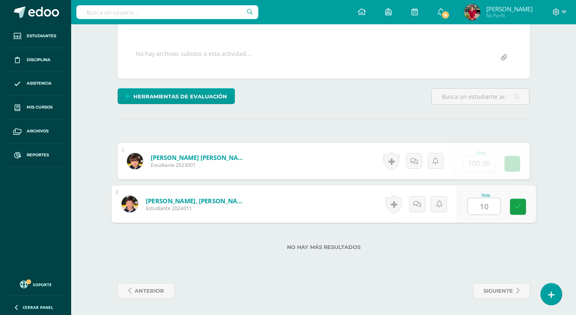
type input "100"
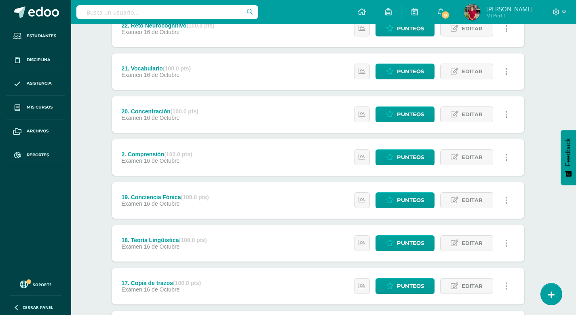
scroll to position [466, 6]
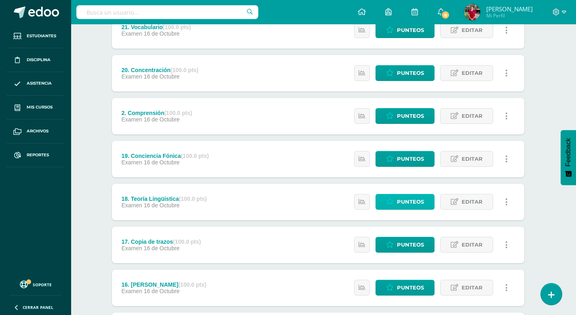
click at [396, 203] on link "Punteos" at bounding box center [405, 202] width 59 height 16
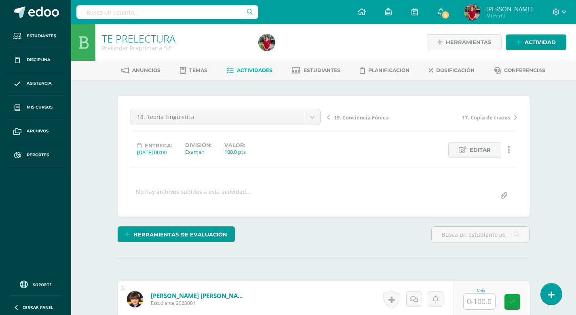
scroll to position [22, 0]
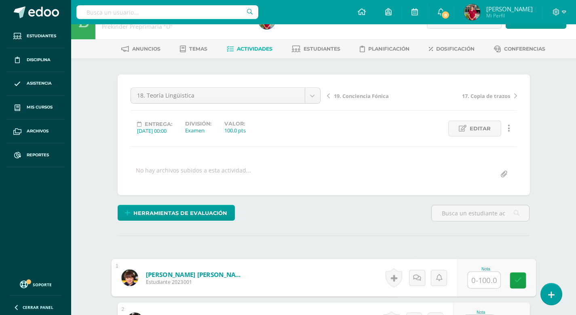
click at [476, 279] on input "text" at bounding box center [484, 280] width 32 height 16
type input "100"
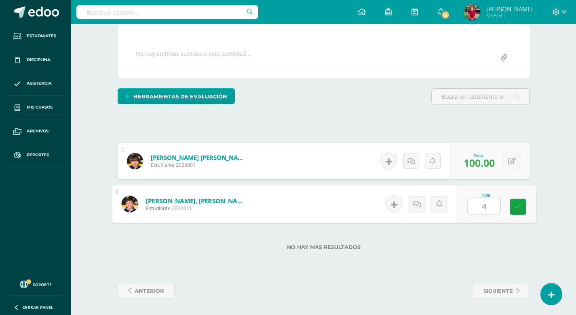
type input "40"
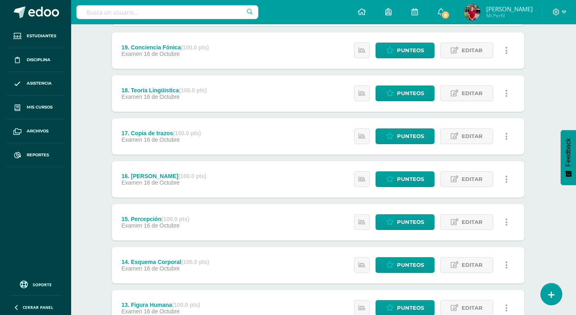
scroll to position [572, 6]
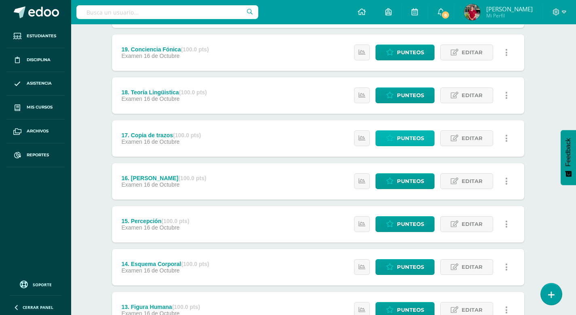
click at [418, 133] on span "Punteos" at bounding box center [410, 138] width 27 height 15
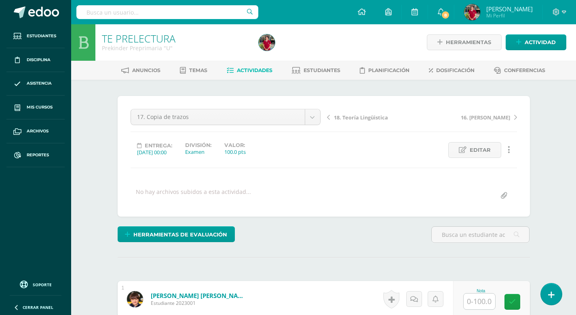
scroll to position [11, 0]
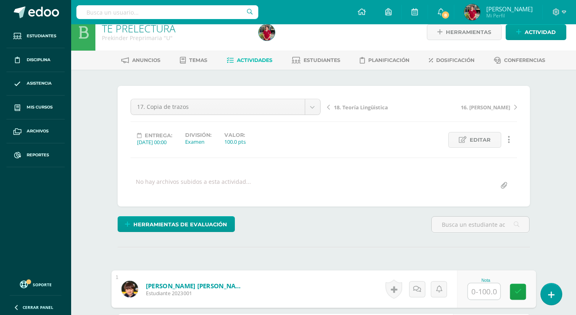
click at [478, 290] on input "text" at bounding box center [484, 291] width 32 height 16
type input "95"
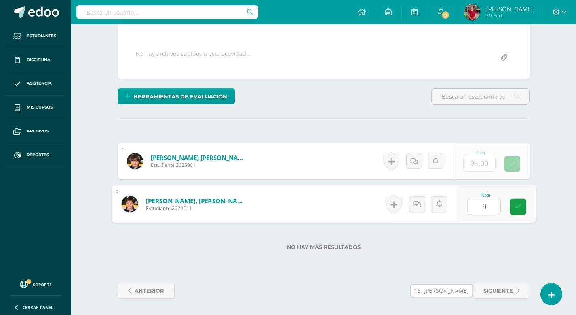
type input "90"
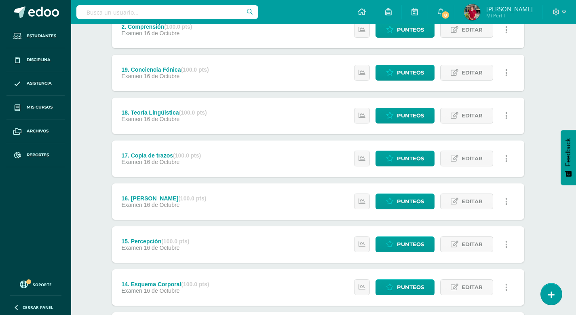
scroll to position [567, 6]
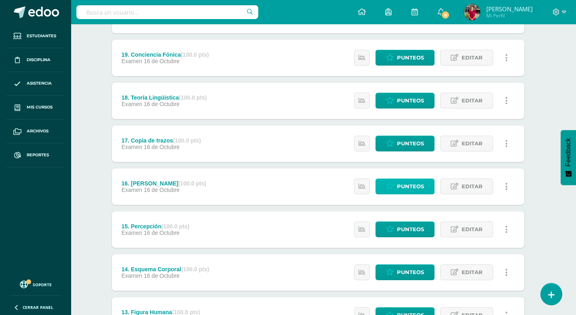
click at [417, 185] on span "Punteos" at bounding box center [410, 186] width 27 height 15
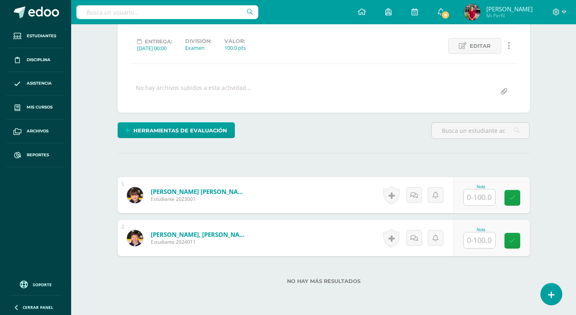
scroll to position [110, 0]
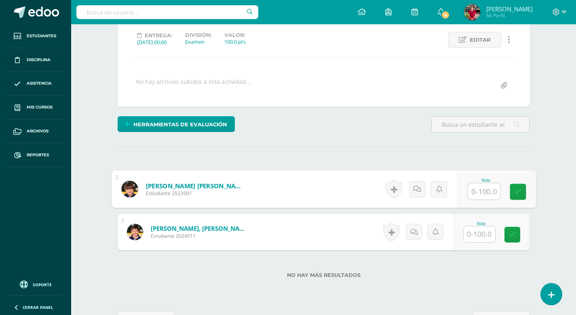
click at [479, 191] on input "text" at bounding box center [484, 191] width 32 height 16
type input "95"
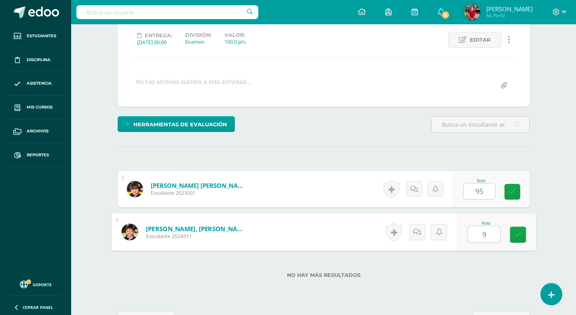
type input "90"
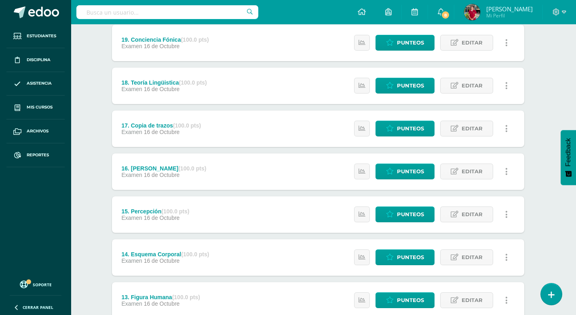
scroll to position [591, 6]
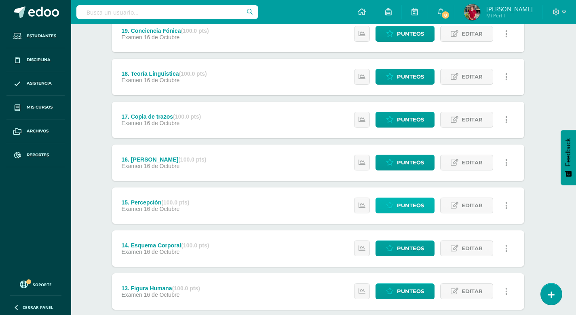
click at [414, 203] on span "Punteos" at bounding box center [410, 205] width 27 height 15
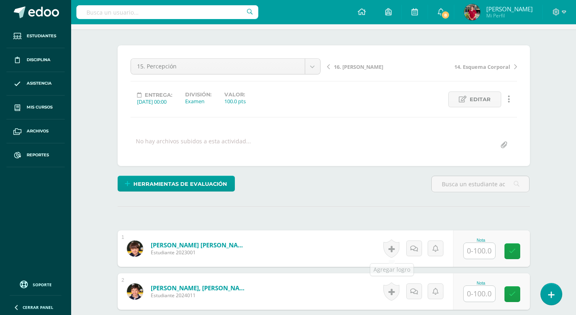
scroll to position [58, 0]
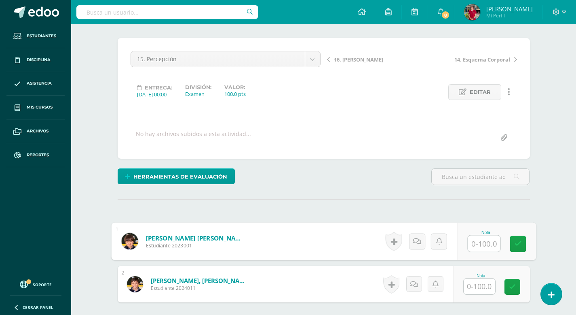
click at [473, 242] on input "text" at bounding box center [484, 243] width 32 height 16
type input "100"
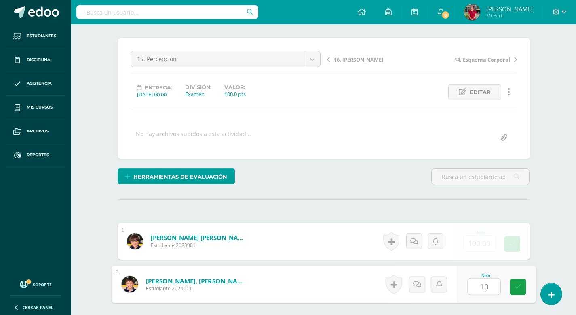
type input "100"
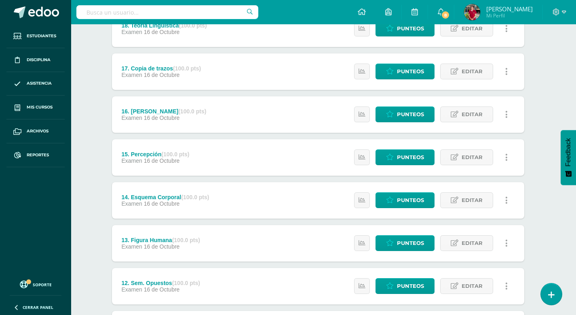
scroll to position [645, 6]
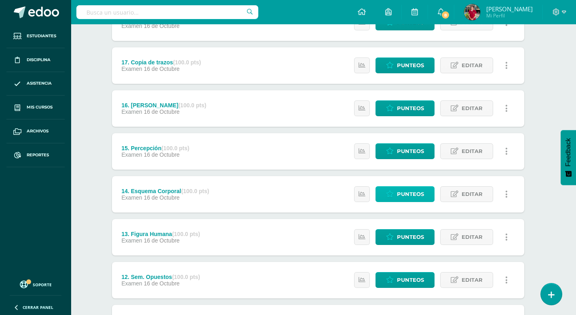
click at [399, 192] on span "Punteos" at bounding box center [410, 193] width 27 height 15
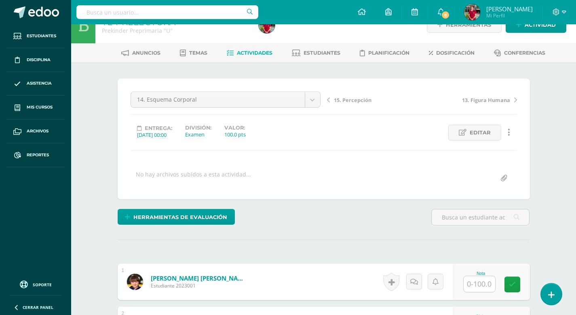
scroll to position [41, 0]
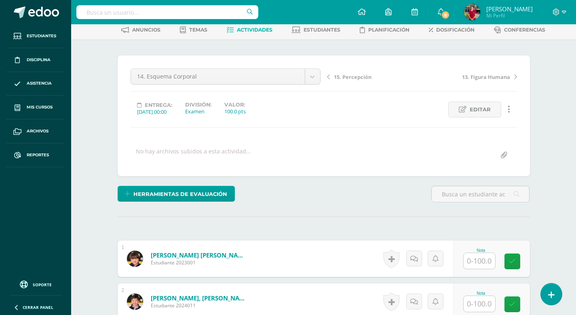
click at [478, 262] on input "text" at bounding box center [480, 261] width 32 height 16
type input "100"
type input "90"
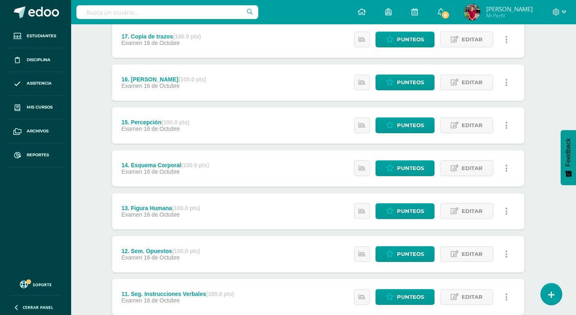
scroll to position [759, 6]
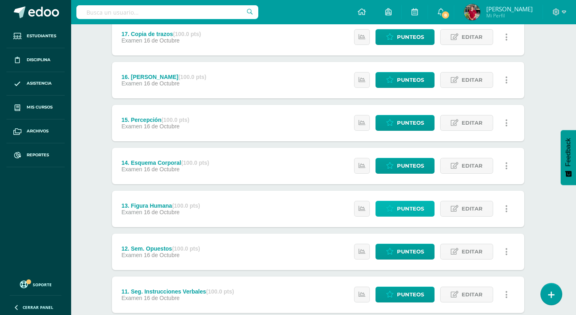
click at [409, 208] on span "Punteos" at bounding box center [410, 208] width 27 height 15
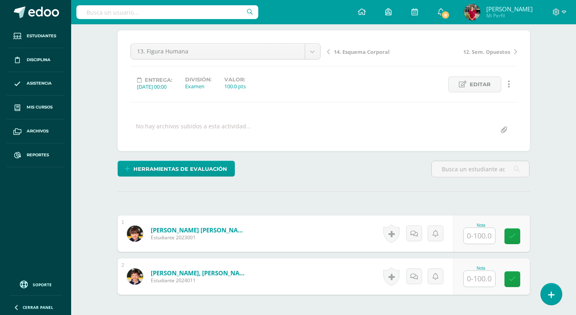
scroll to position [66, 0]
click at [478, 239] on input "text" at bounding box center [480, 235] width 32 height 16
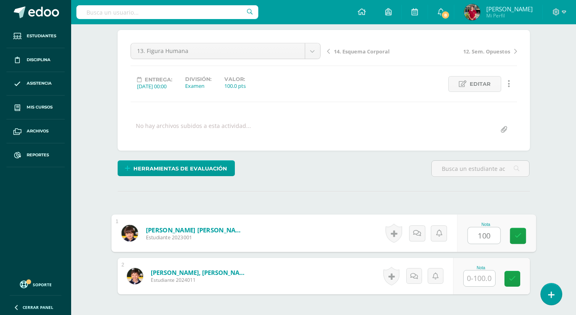
type input "100"
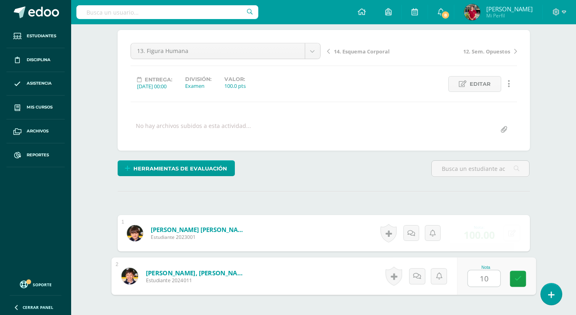
type input "100"
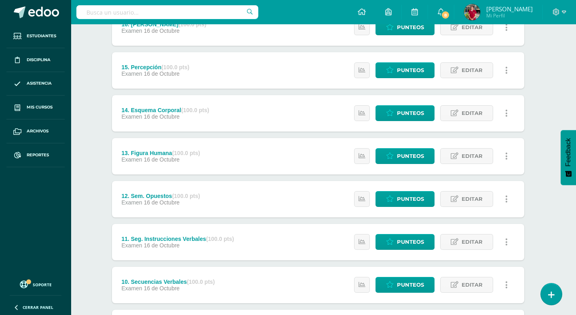
scroll to position [728, 6]
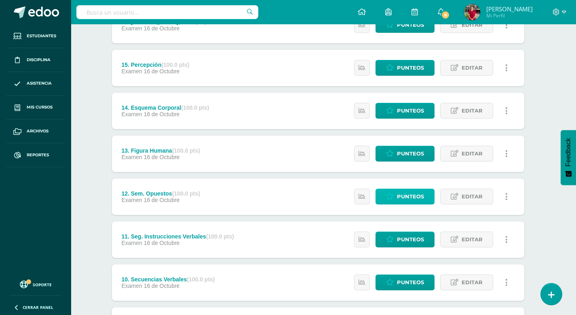
click at [407, 192] on span "Punteos" at bounding box center [410, 196] width 27 height 15
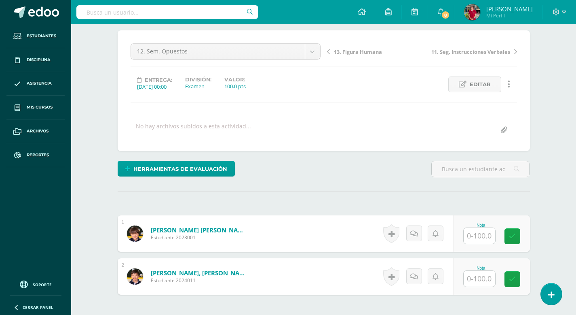
scroll to position [72, 0]
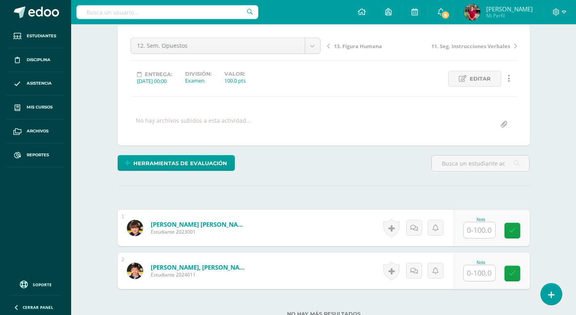
click at [476, 230] on input "text" at bounding box center [480, 230] width 32 height 16
type input "100"
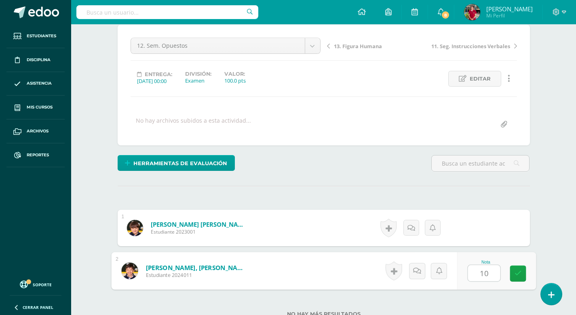
type input "100"
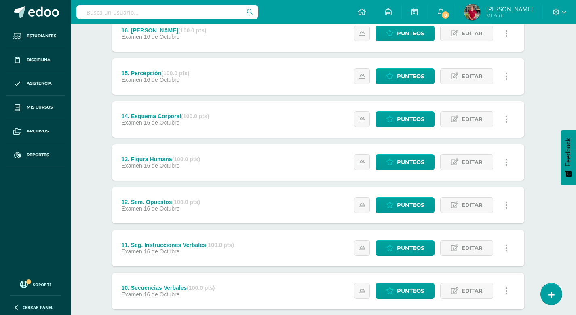
scroll to position [729, 6]
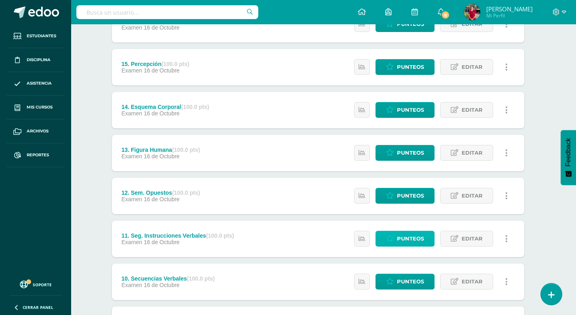
click at [414, 236] on span "Punteos" at bounding box center [410, 238] width 27 height 15
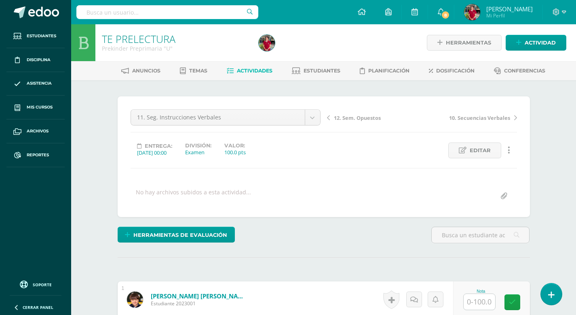
scroll to position [0, 0]
click at [481, 303] on input "text" at bounding box center [480, 301] width 32 height 16
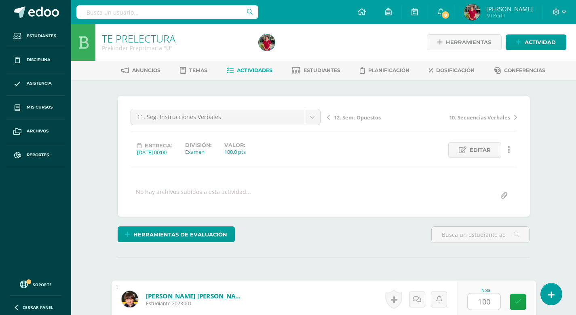
type input "100"
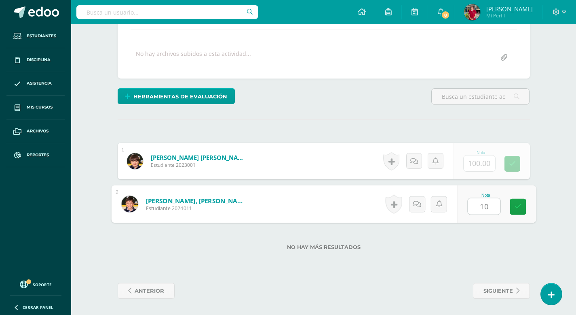
type input "100"
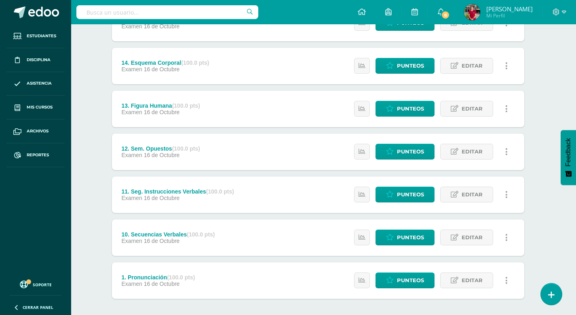
scroll to position [789, 6]
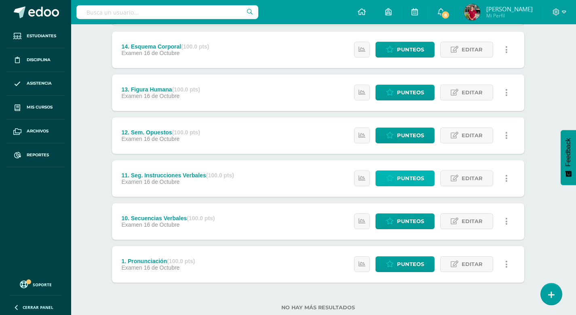
click at [415, 173] on span "Punteos" at bounding box center [410, 178] width 27 height 15
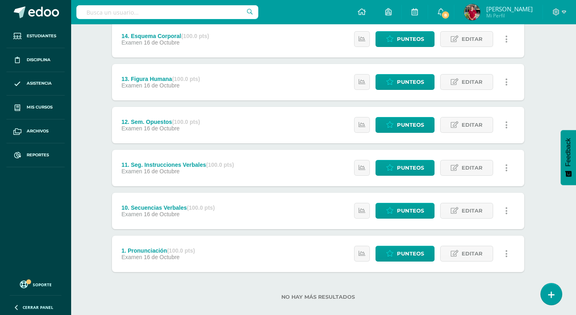
scroll to position [807, 6]
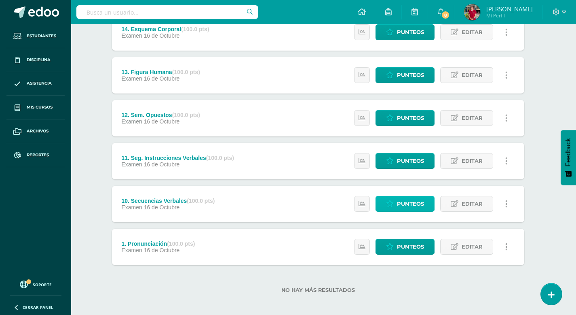
click at [407, 199] on span "Punteos" at bounding box center [410, 203] width 27 height 15
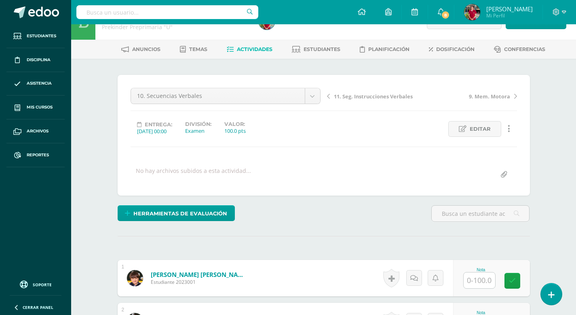
scroll to position [23, 0]
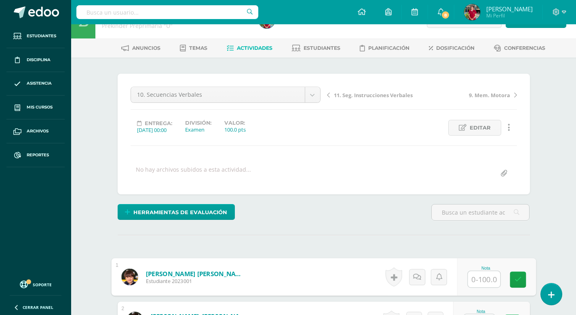
click at [475, 278] on input "text" at bounding box center [484, 279] width 32 height 16
type input "100"
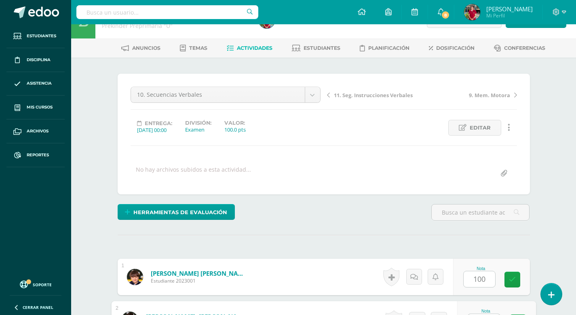
scroll to position [38, 0]
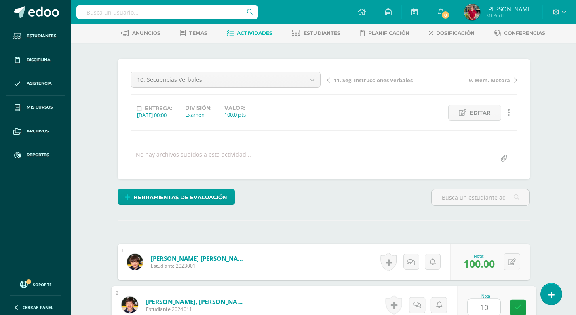
type input "100"
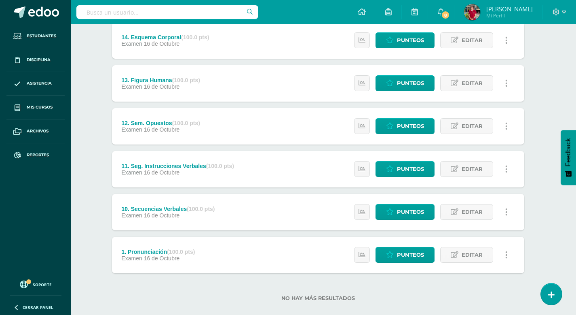
scroll to position [811, 6]
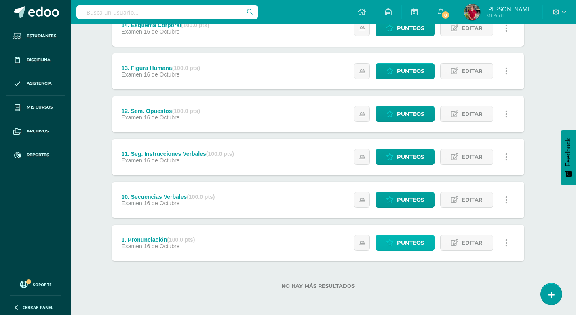
click at [411, 244] on span "Punteos" at bounding box center [410, 242] width 27 height 15
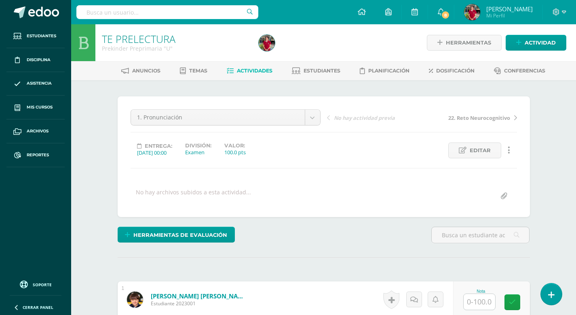
scroll to position [0, 0]
click at [476, 296] on input "text" at bounding box center [480, 301] width 32 height 16
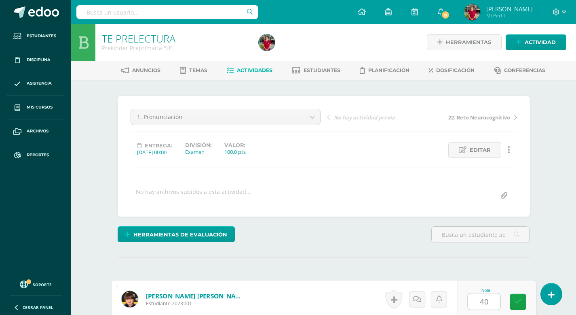
type input "40"
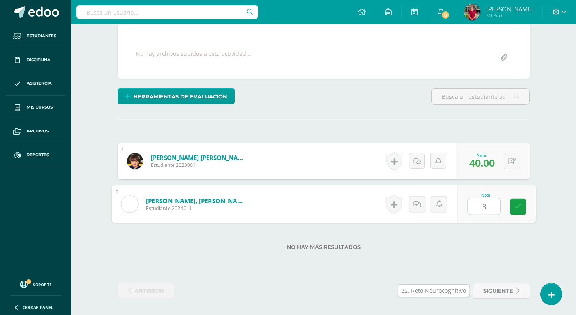
type input "80"
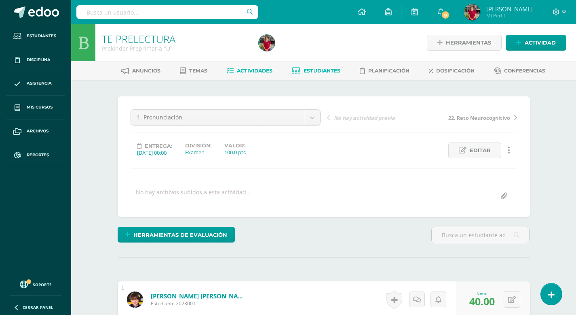
click at [320, 70] on span "Estudiantes" at bounding box center [322, 71] width 37 height 6
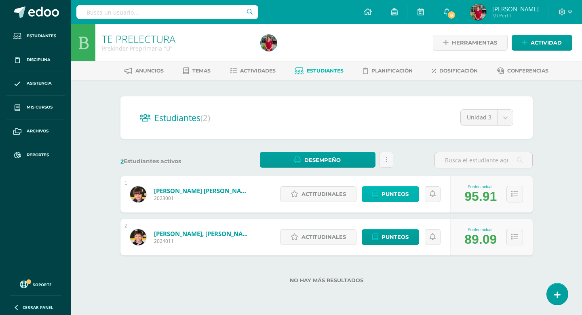
click at [400, 193] on span "Punteos" at bounding box center [395, 193] width 27 height 15
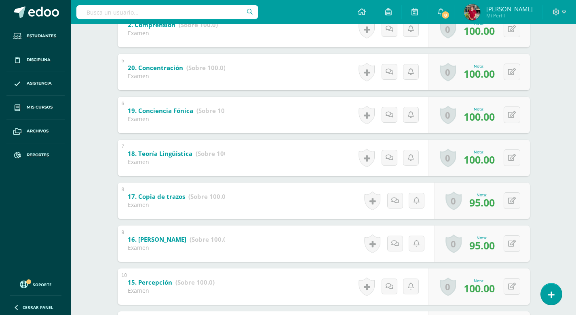
scroll to position [471, 0]
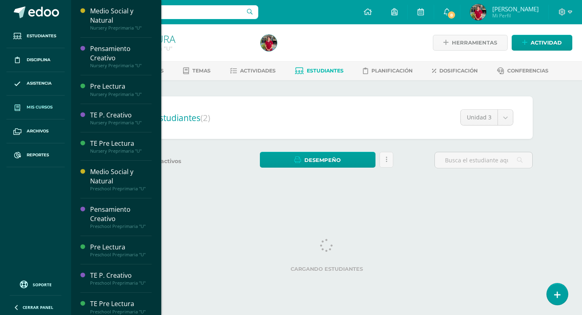
click at [39, 104] on span "Mis cursos" at bounding box center [40, 107] width 26 height 6
